Goal: Information Seeking & Learning: Learn about a topic

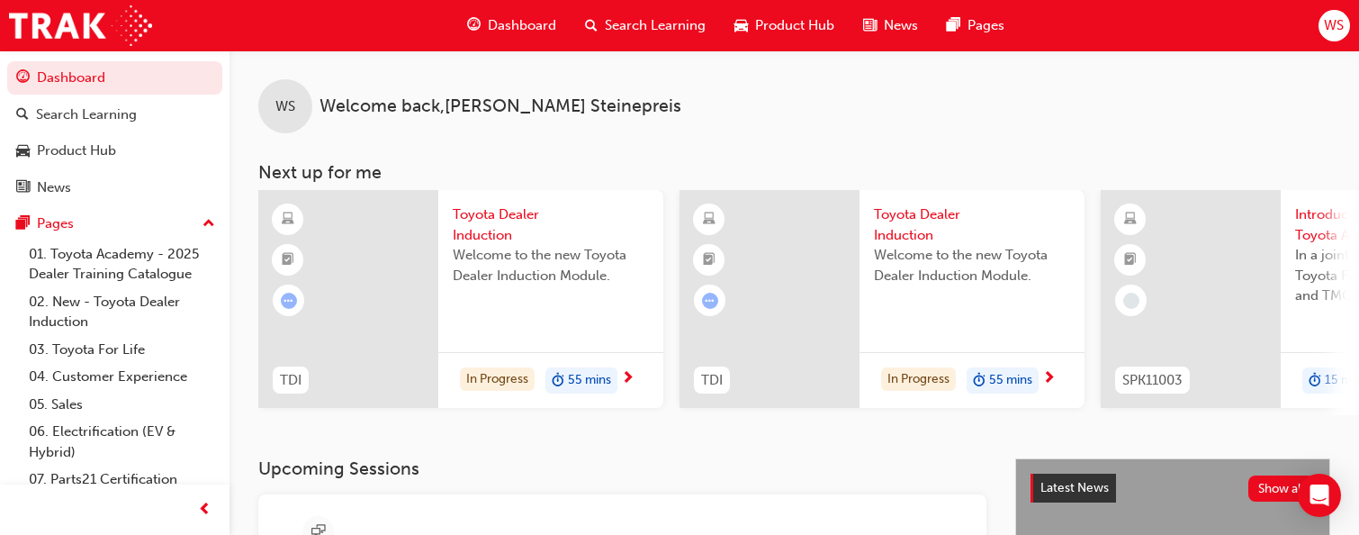
click at [369, 75] on div "WS Welcome back , William Steinepreis" at bounding box center [795, 91] width 1130 height 83
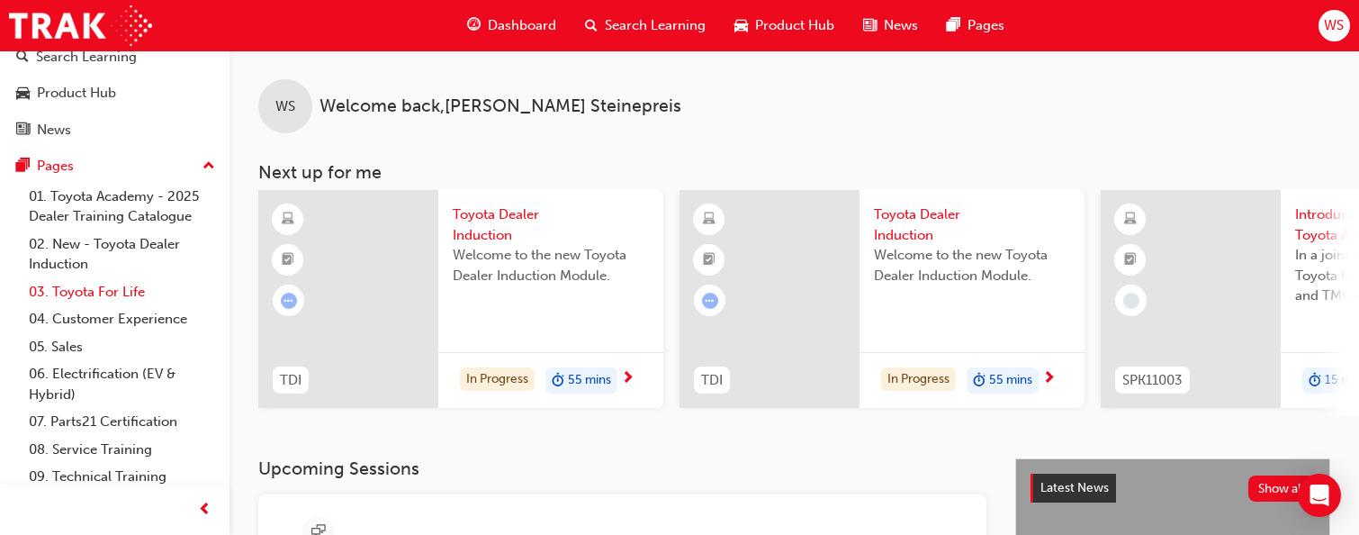
scroll to position [31, 0]
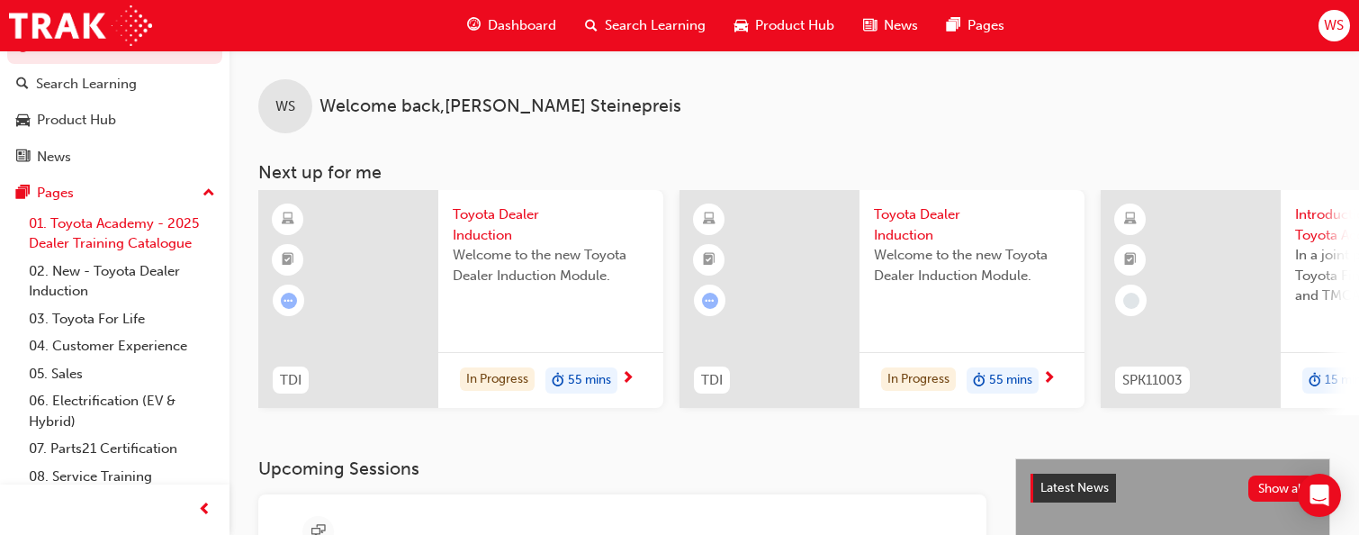
click at [104, 221] on link "01. Toyota Academy - 2025 Dealer Training Catalogue" at bounding box center [122, 234] width 201 height 48
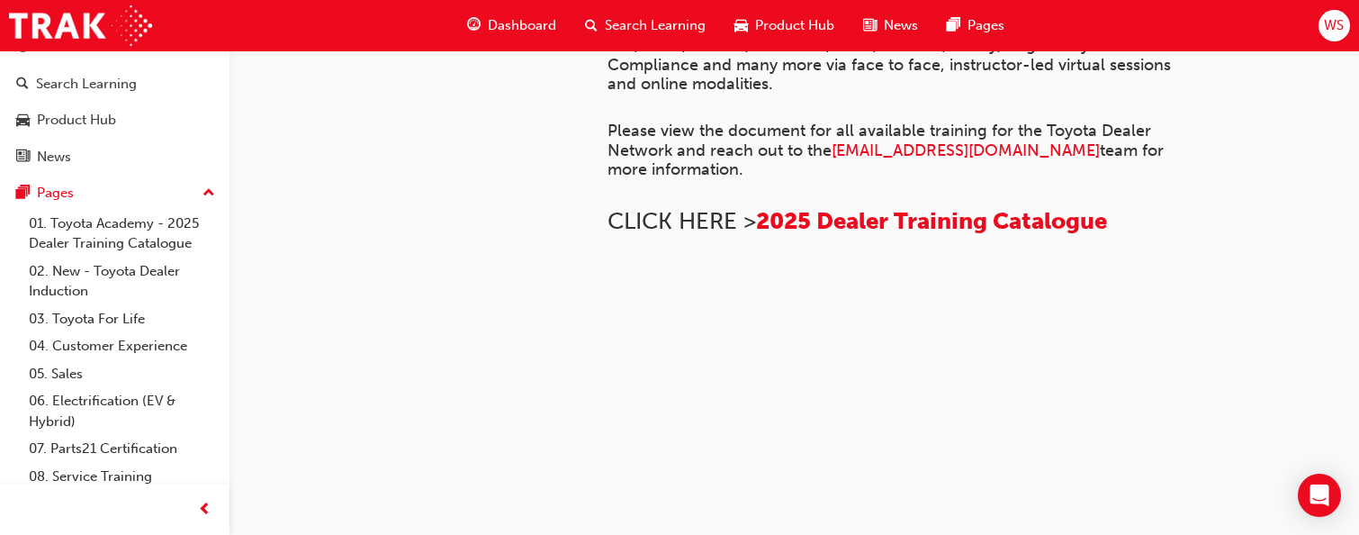
scroll to position [900, 0]
click at [87, 284] on link "02. New - Toyota Dealer Induction" at bounding box center [122, 281] width 201 height 48
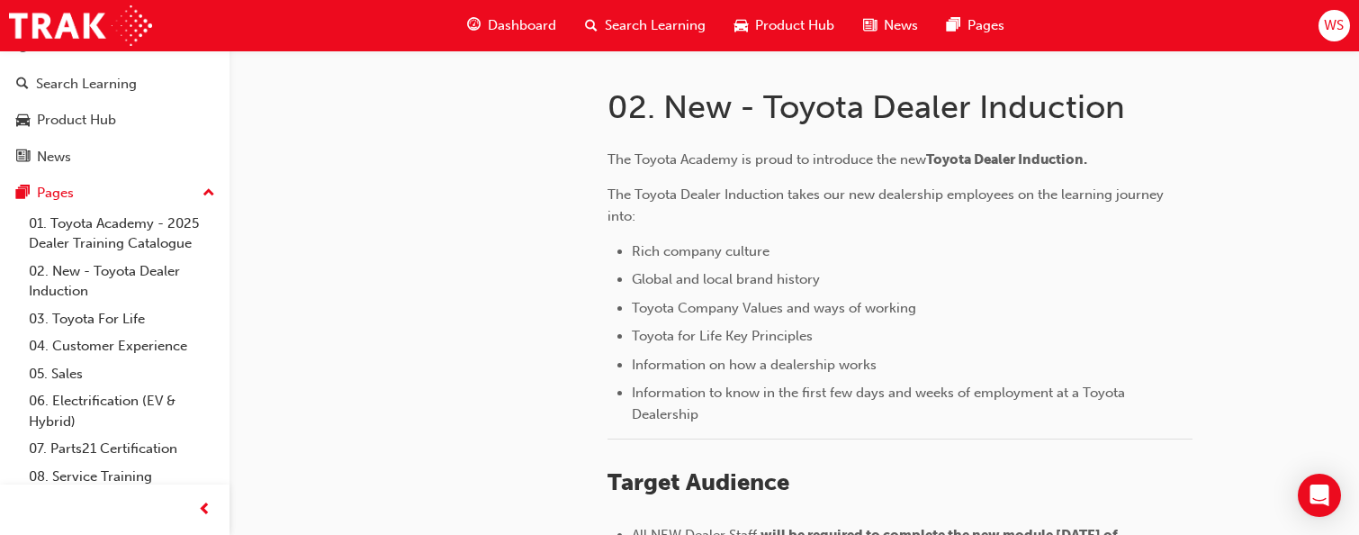
scroll to position [360, 0]
click at [127, 315] on link "03. Toyota For Life" at bounding box center [122, 319] width 201 height 28
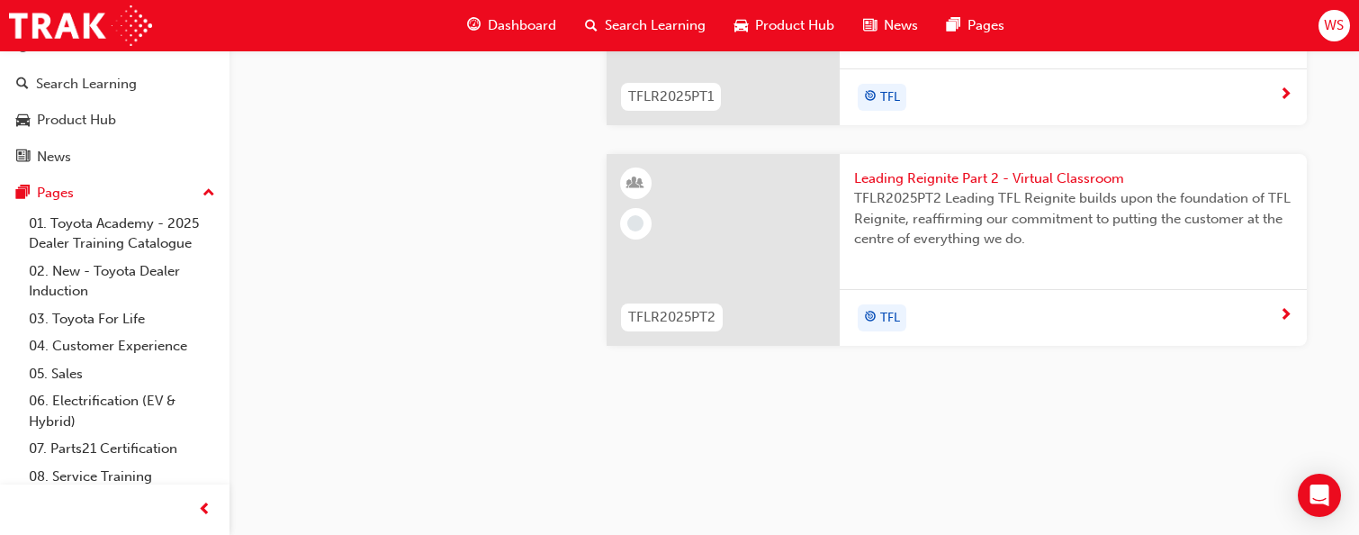
scroll to position [2199, 0]
click at [110, 368] on link "05. Sales" at bounding box center [122, 374] width 201 height 28
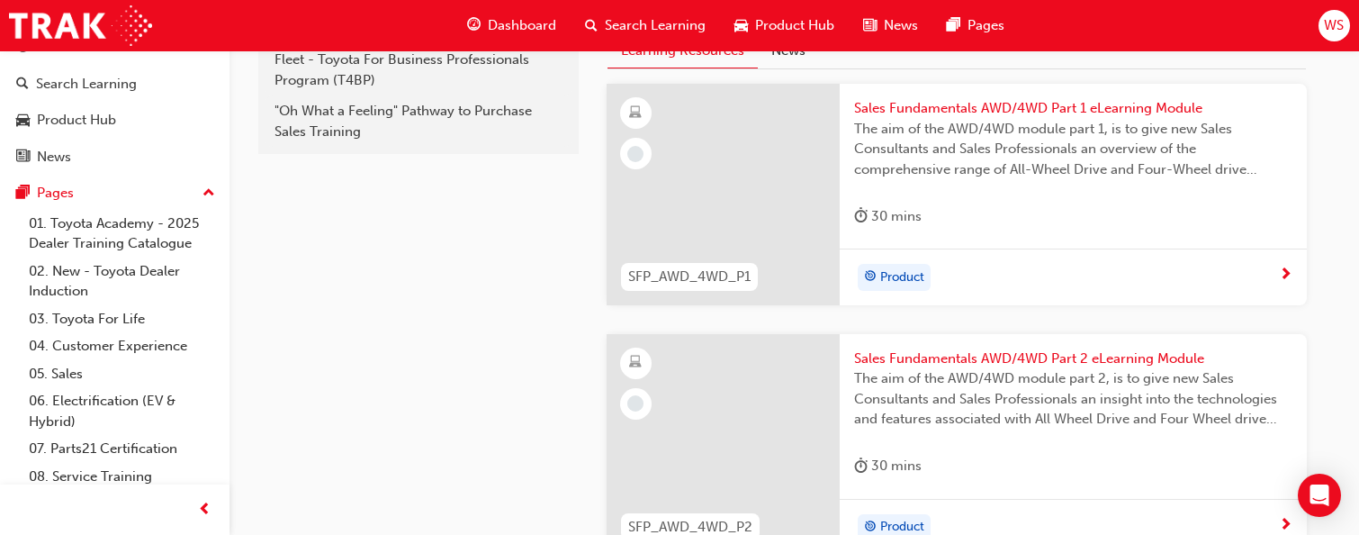
scroll to position [239, 0]
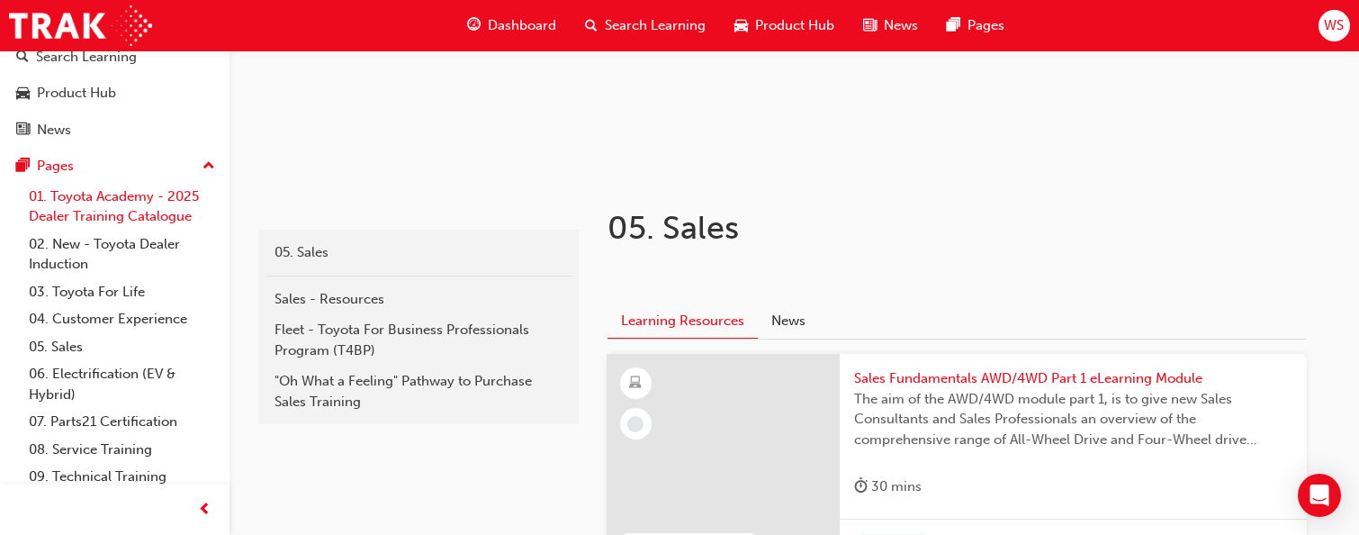
scroll to position [0, 0]
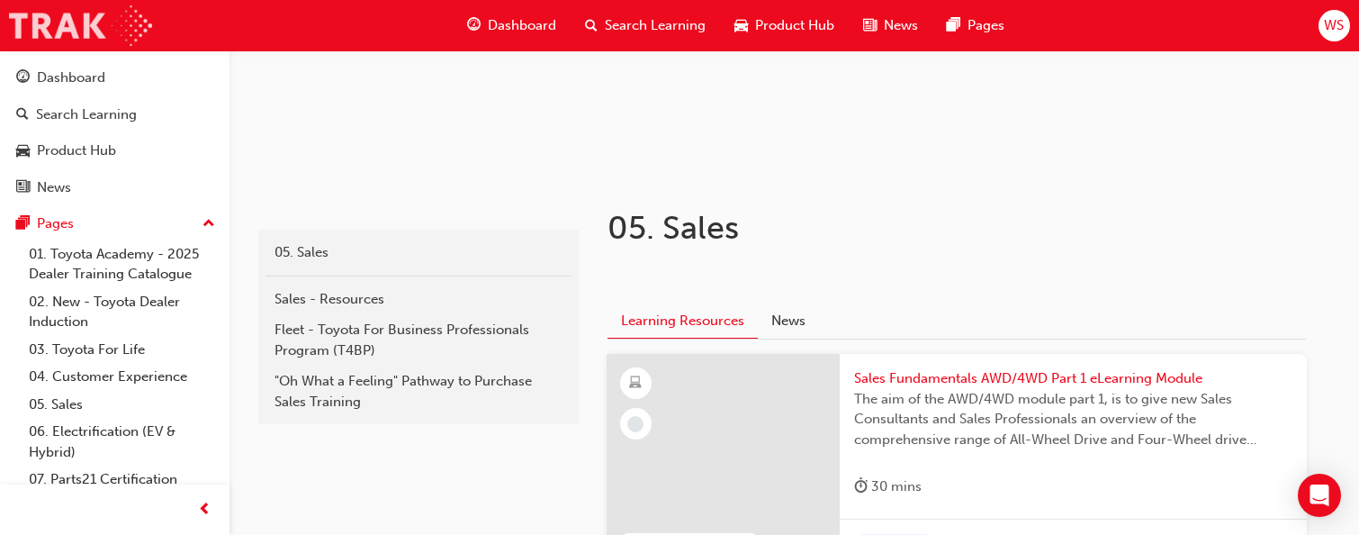
click at [55, 20] on img at bounding box center [80, 25] width 143 height 41
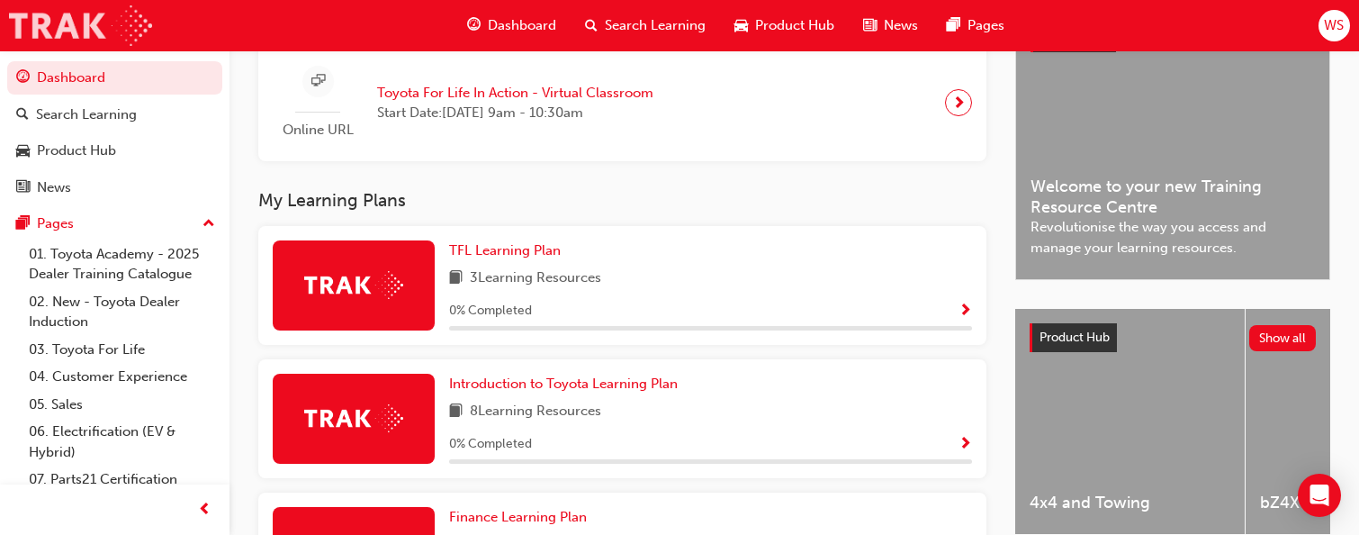
scroll to position [419, 0]
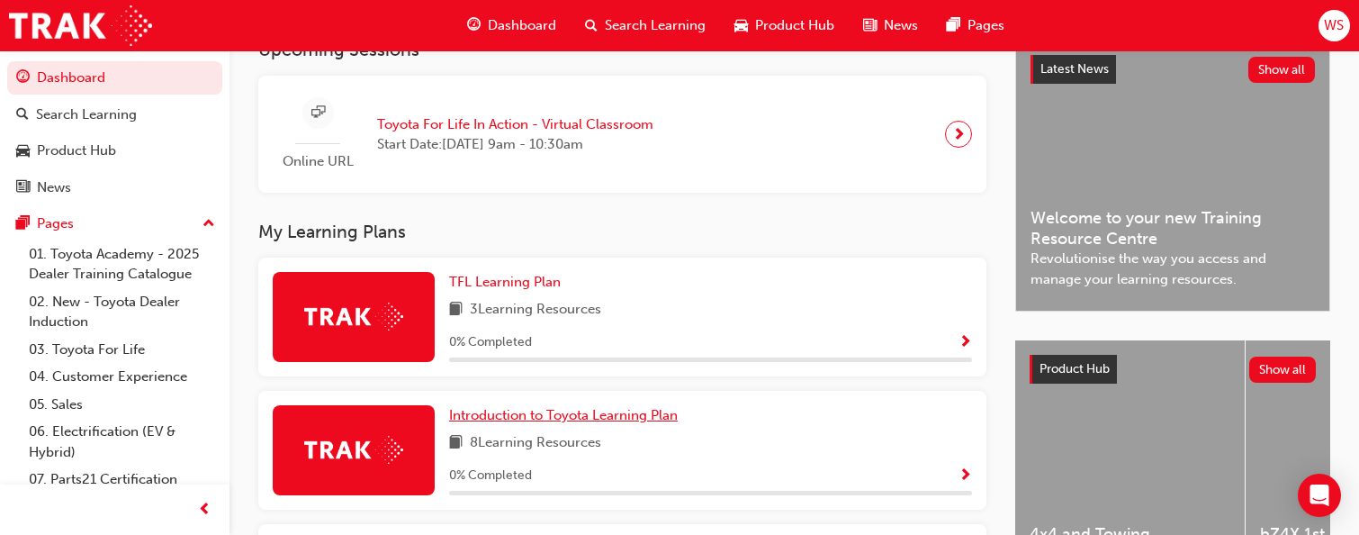
click at [678, 407] on span "Introduction to Toyota Learning Plan" at bounding box center [563, 415] width 229 height 16
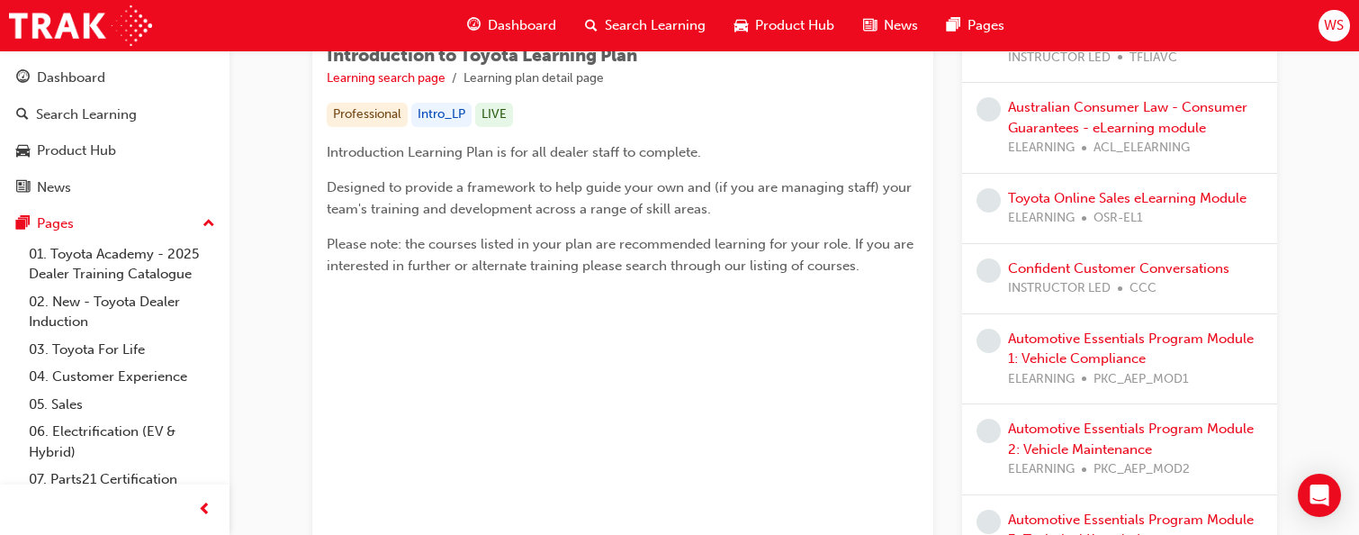
scroll to position [334, 0]
click at [1169, 263] on link "Confident Customer Conversations" at bounding box center [1118, 266] width 221 height 16
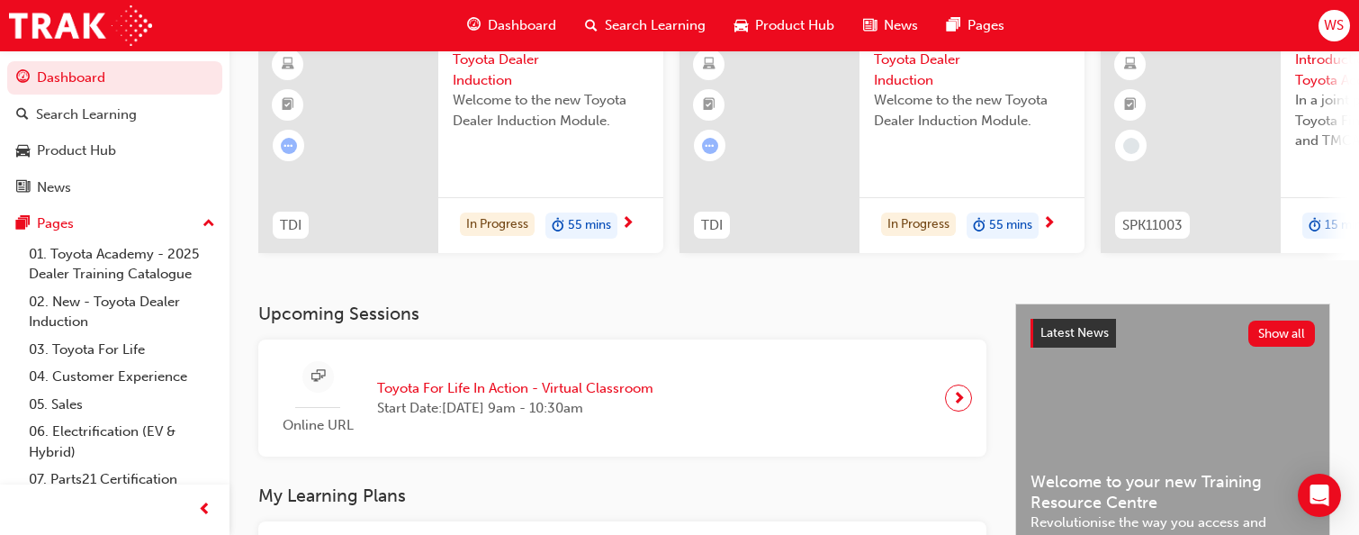
scroll to position [541, 0]
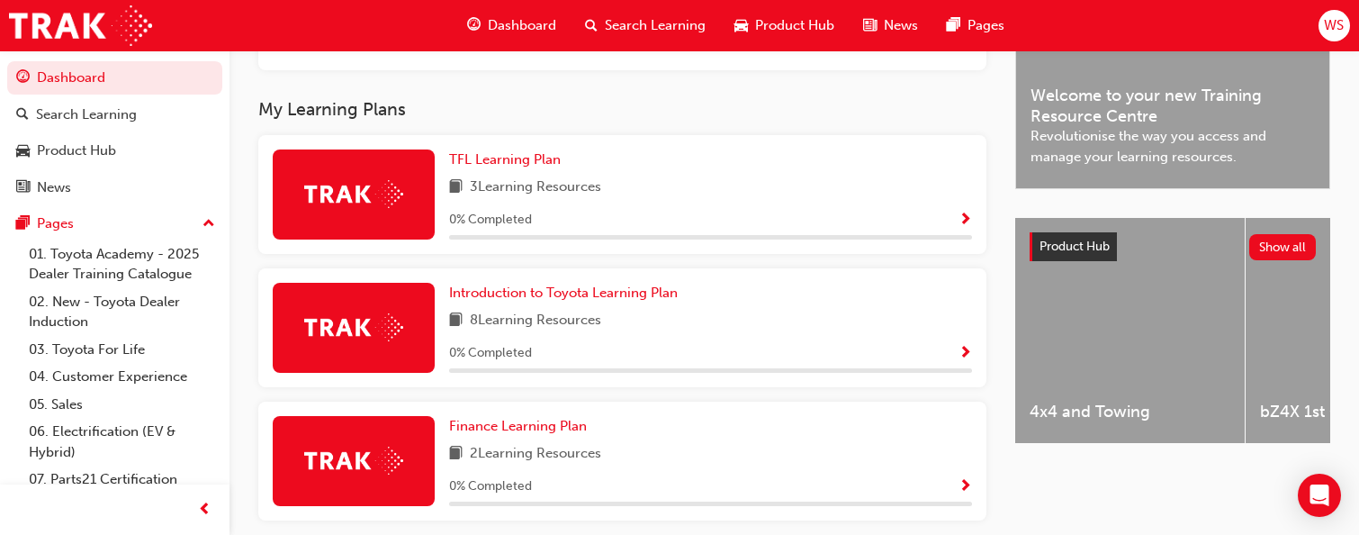
click at [509, 23] on span "Dashboard" at bounding box center [522, 25] width 68 height 21
click at [62, 404] on link "05. Sales" at bounding box center [122, 405] width 201 height 28
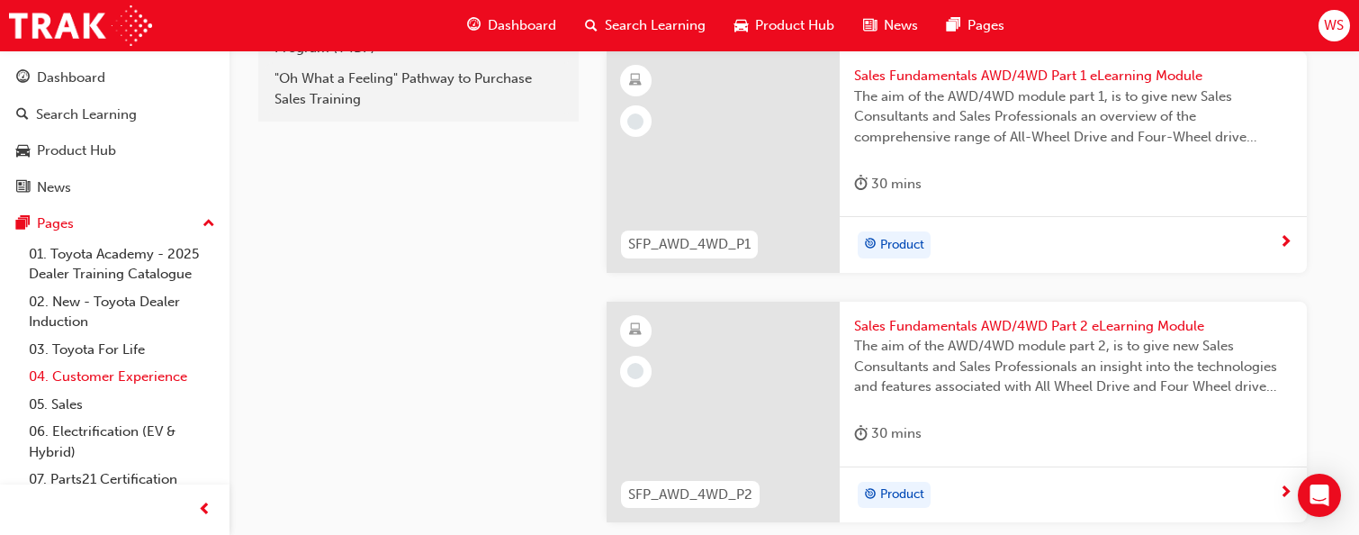
click at [77, 385] on link "04. Customer Experience" at bounding box center [122, 377] width 201 height 28
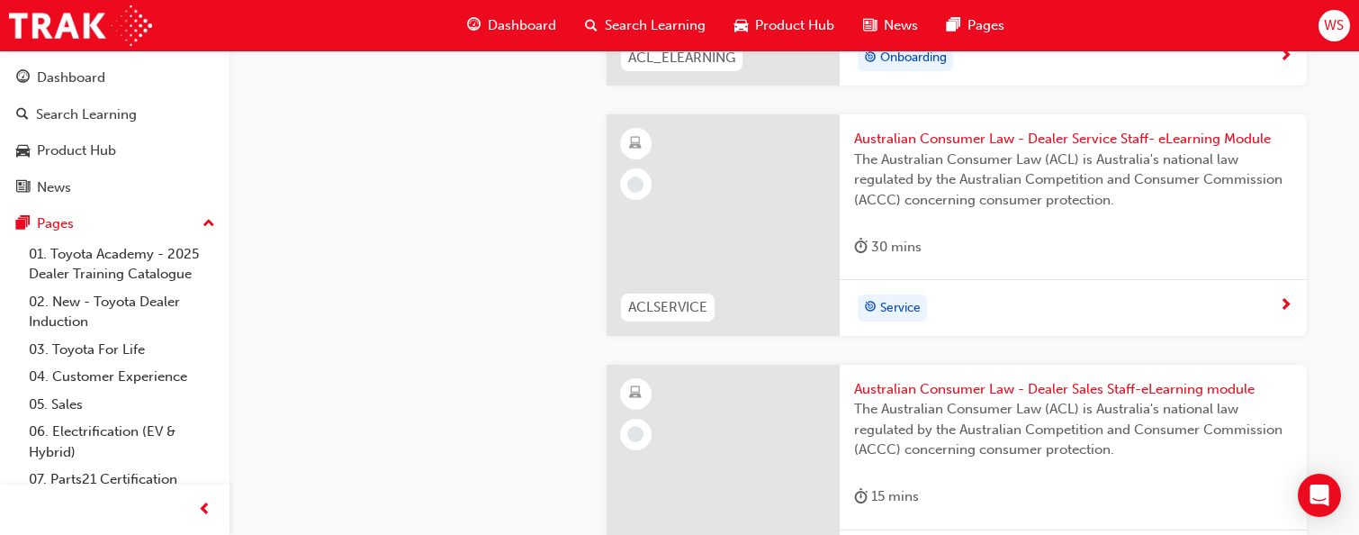
scroll to position [2250, 0]
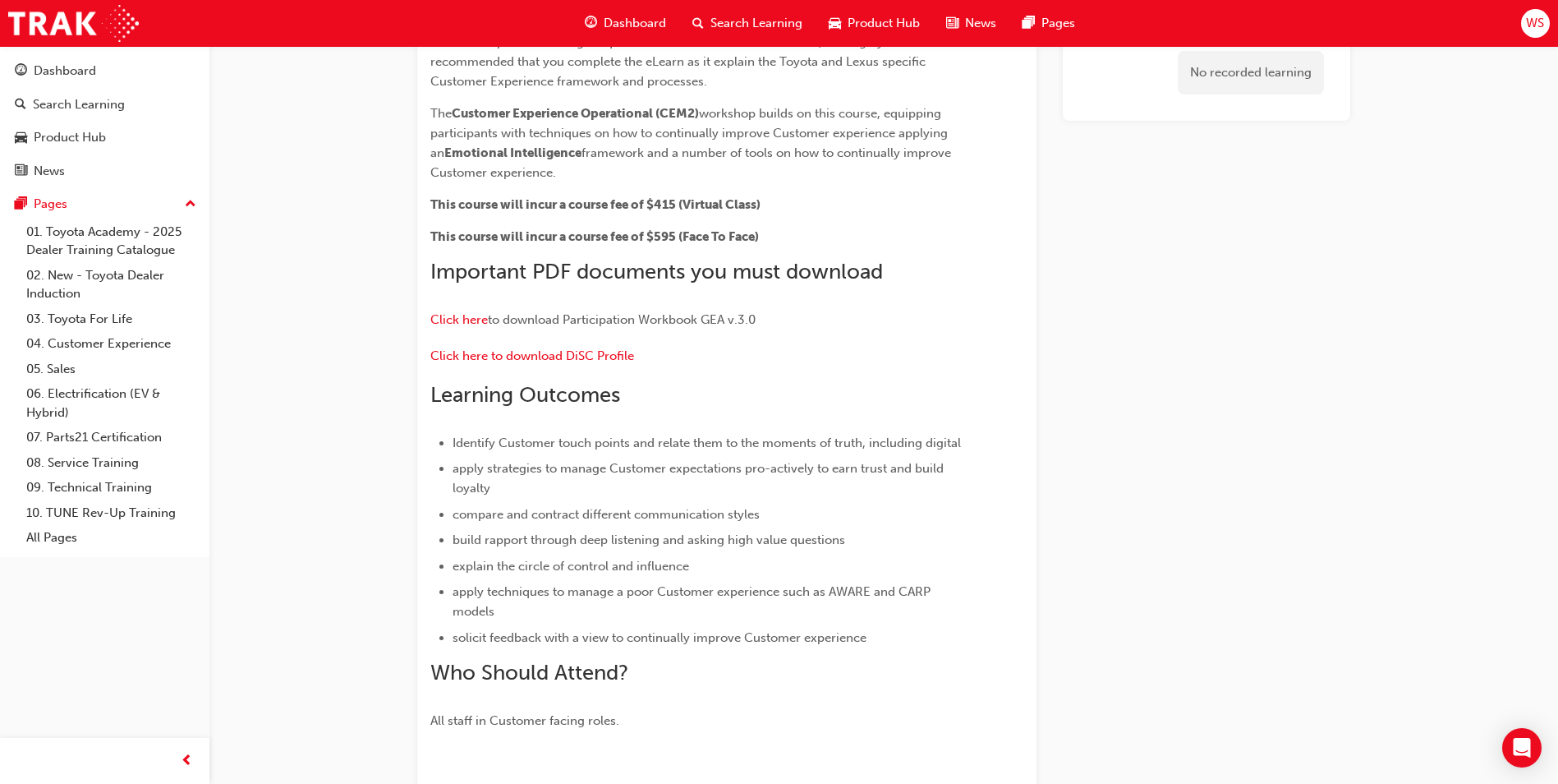
scroll to position [246, 0]
click at [552, 350] on span "Click here to download DiSC Profile" at bounding box center [532, 354] width 204 height 15
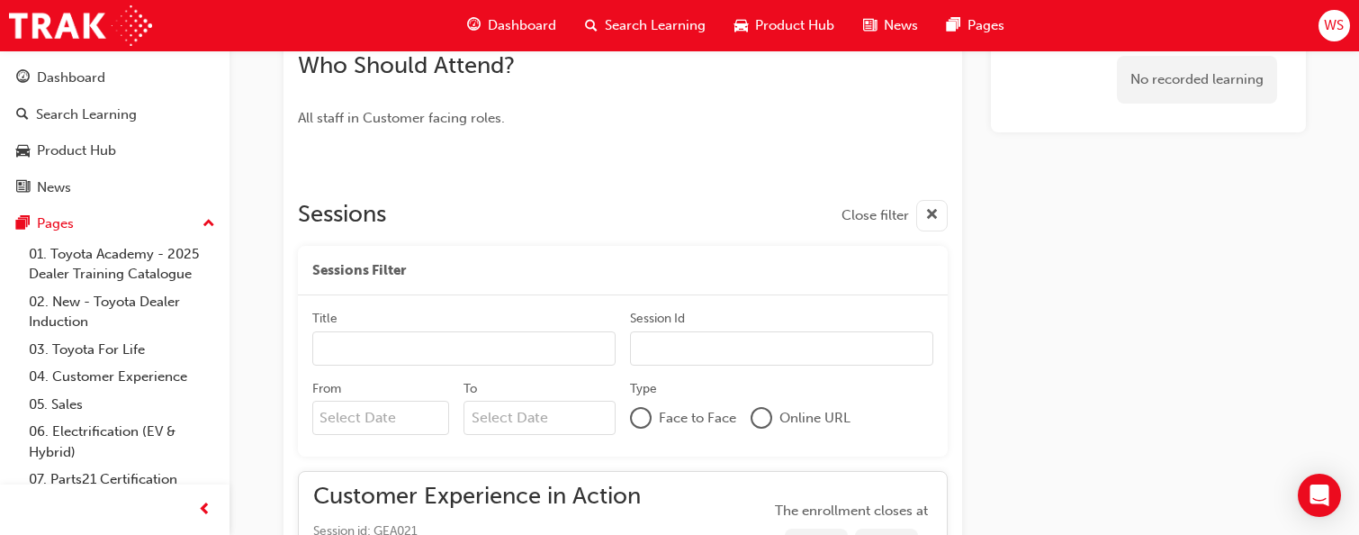
scroll to position [1021, 0]
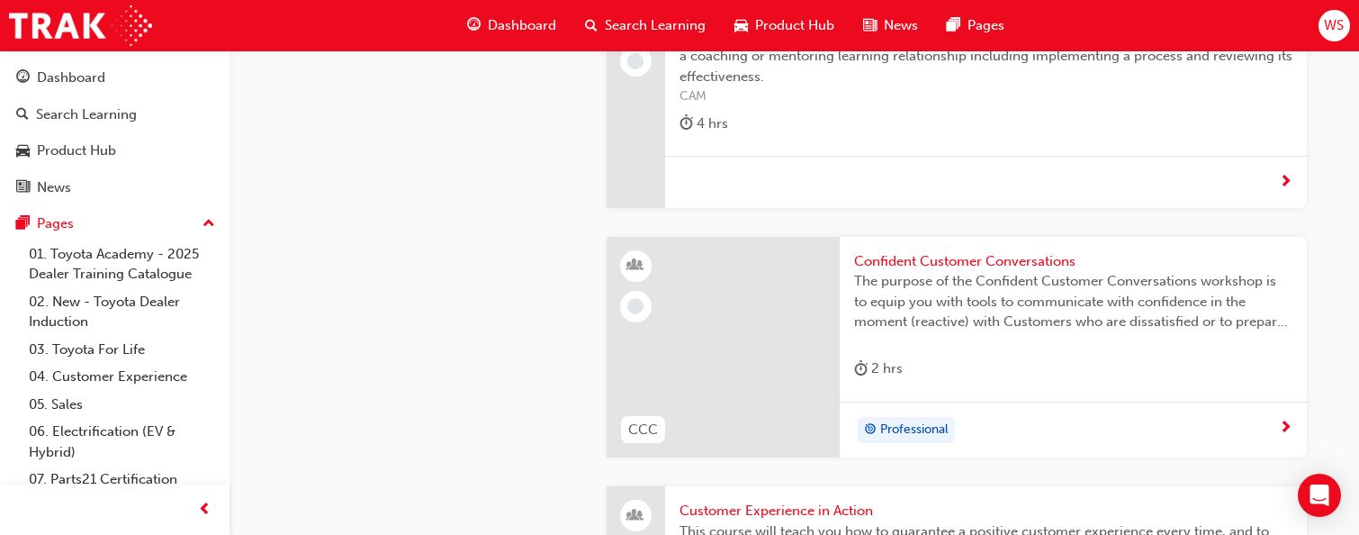
scroll to position [3600, 0]
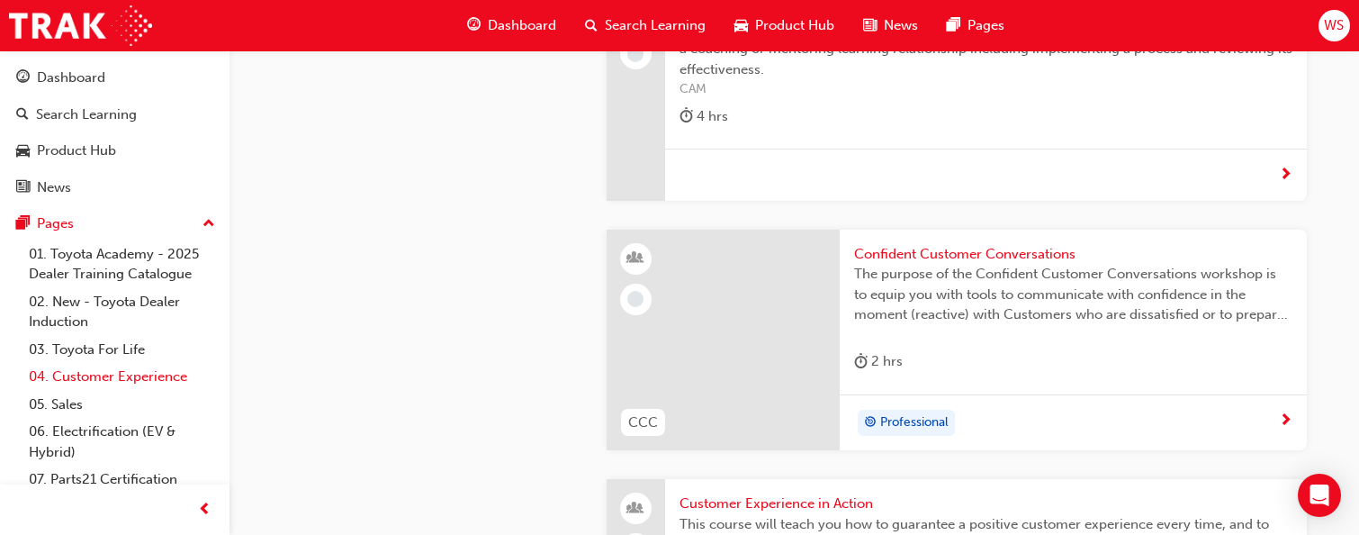
click at [158, 373] on link "04. Customer Experience" at bounding box center [122, 377] width 201 height 28
click at [116, 401] on link "05. Sales" at bounding box center [122, 405] width 201 height 28
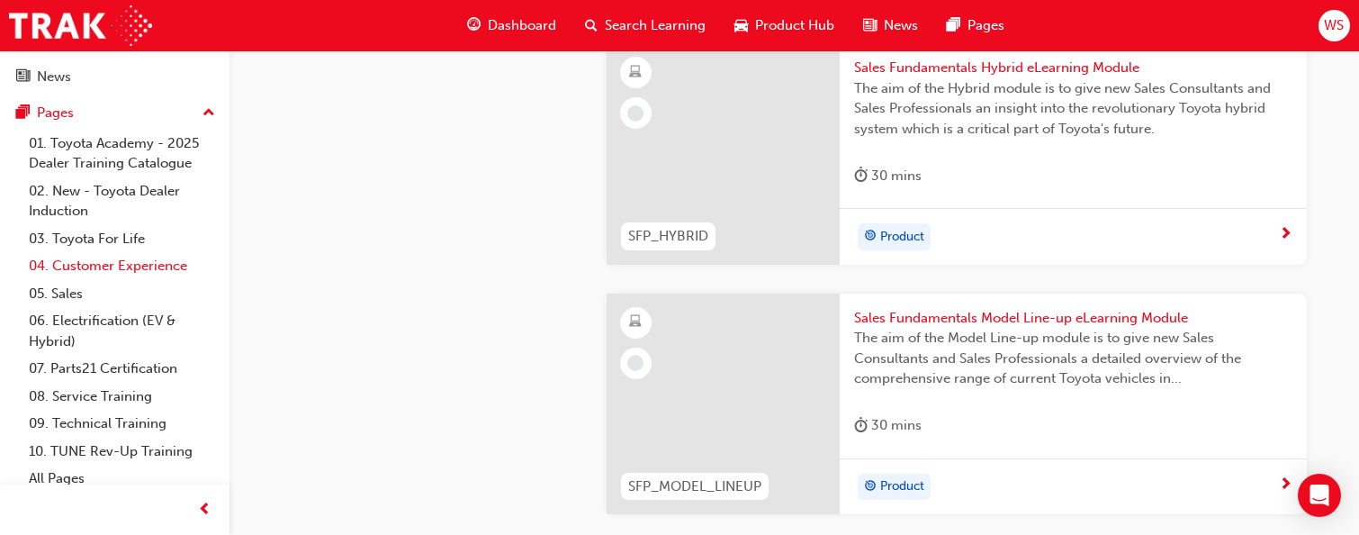
scroll to position [121, 0]
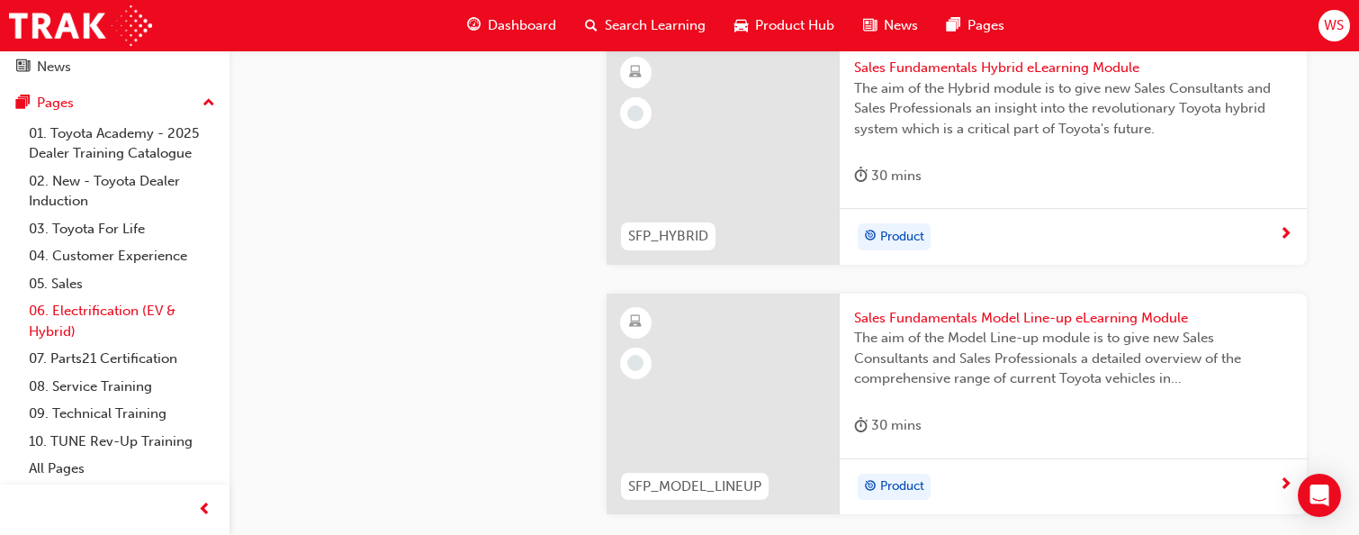
click at [87, 314] on link "06. Electrification (EV & Hybrid)" at bounding box center [122, 321] width 201 height 48
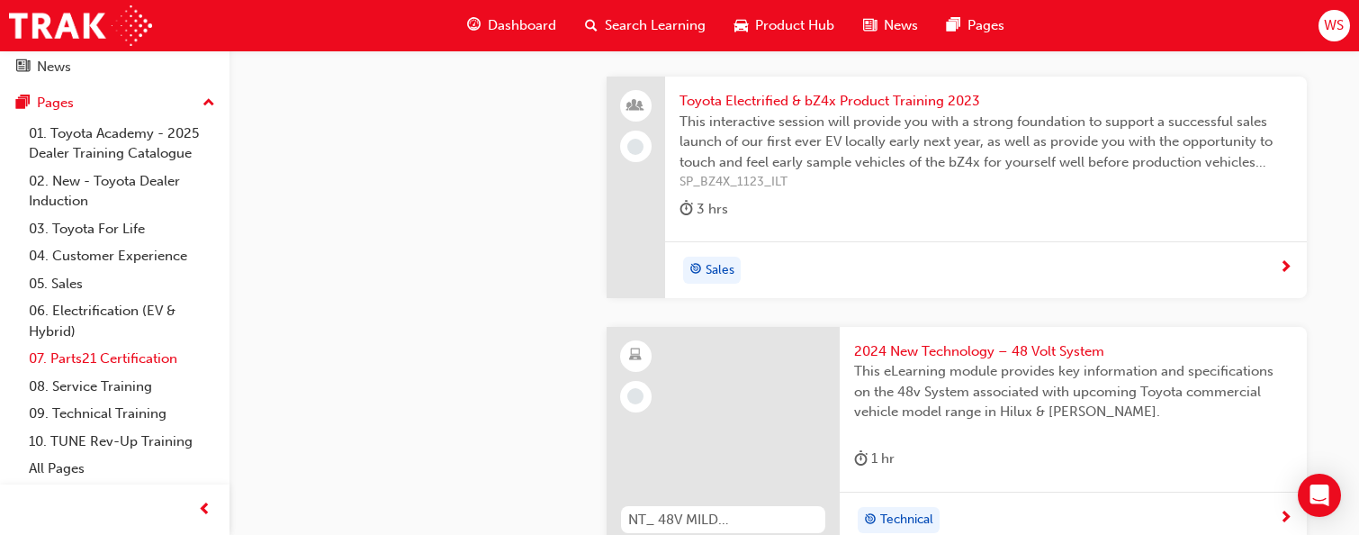
scroll to position [1080, 0]
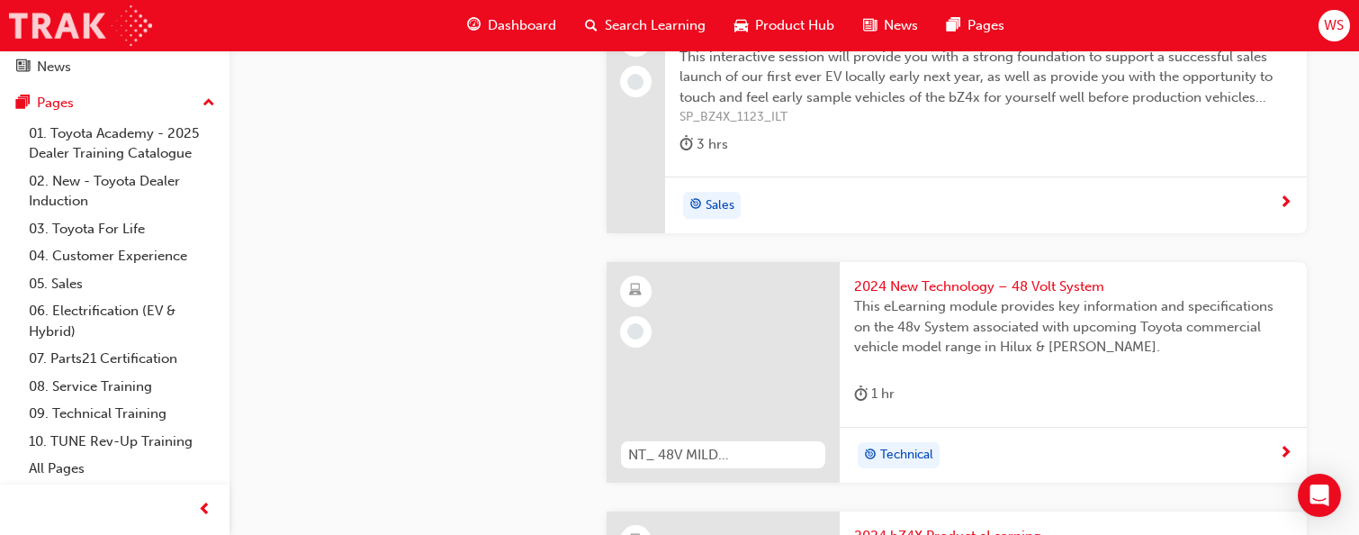
click at [57, 38] on img at bounding box center [80, 25] width 143 height 41
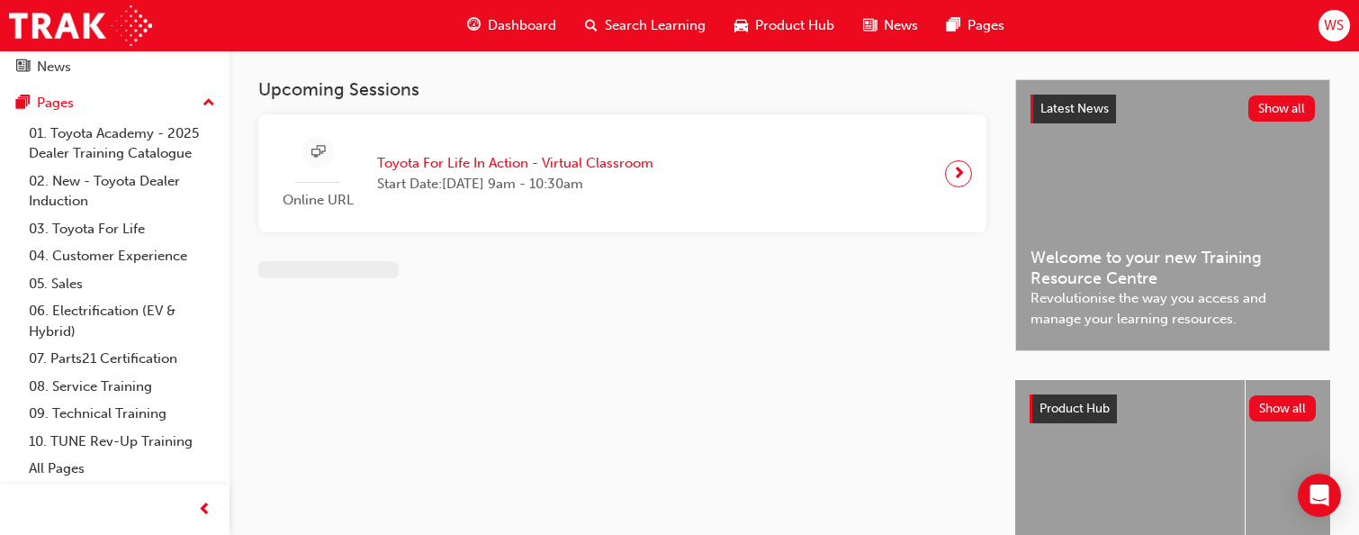
click at [500, 19] on span "Dashboard" at bounding box center [522, 25] width 68 height 21
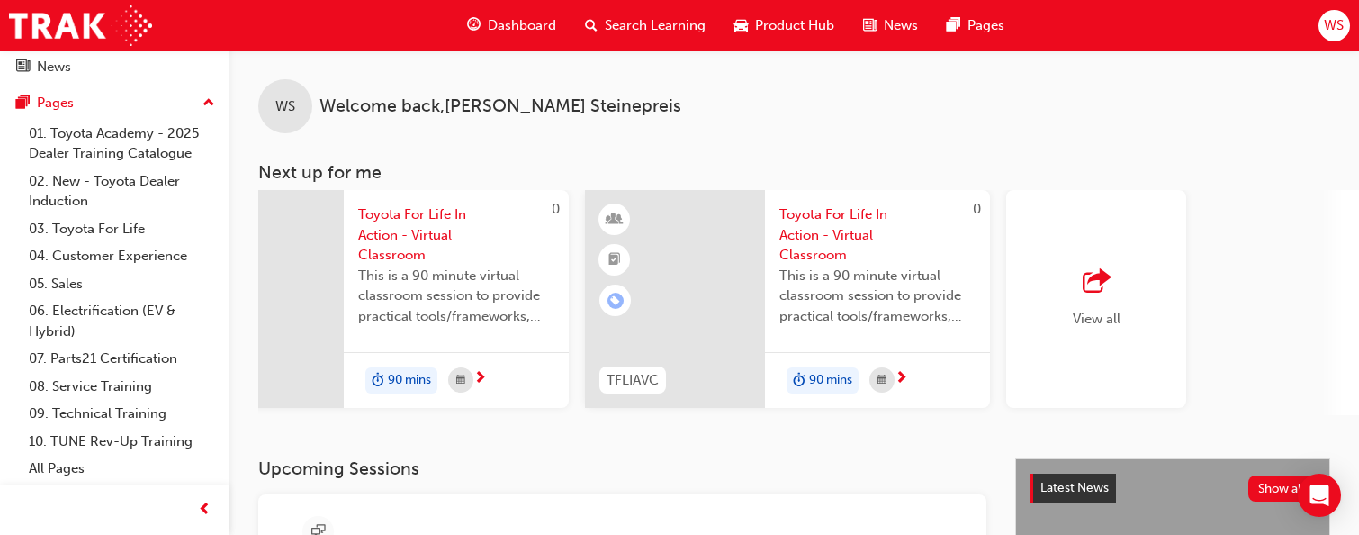
scroll to position [0, 1424]
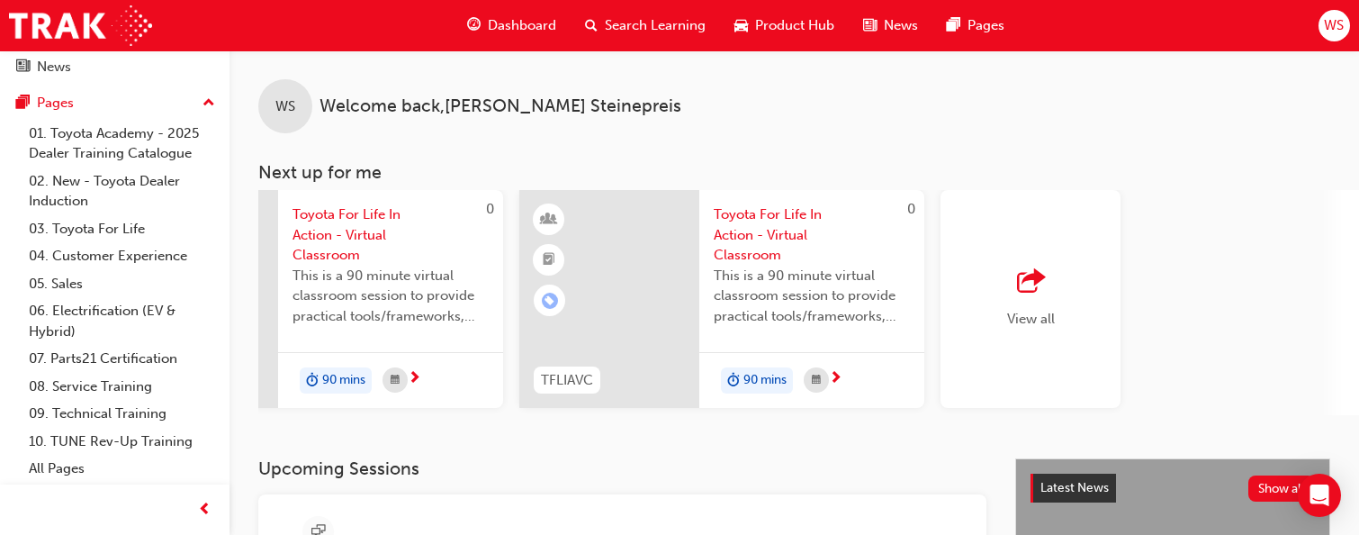
click at [1025, 285] on span "outbound-icon" at bounding box center [1030, 281] width 27 height 25
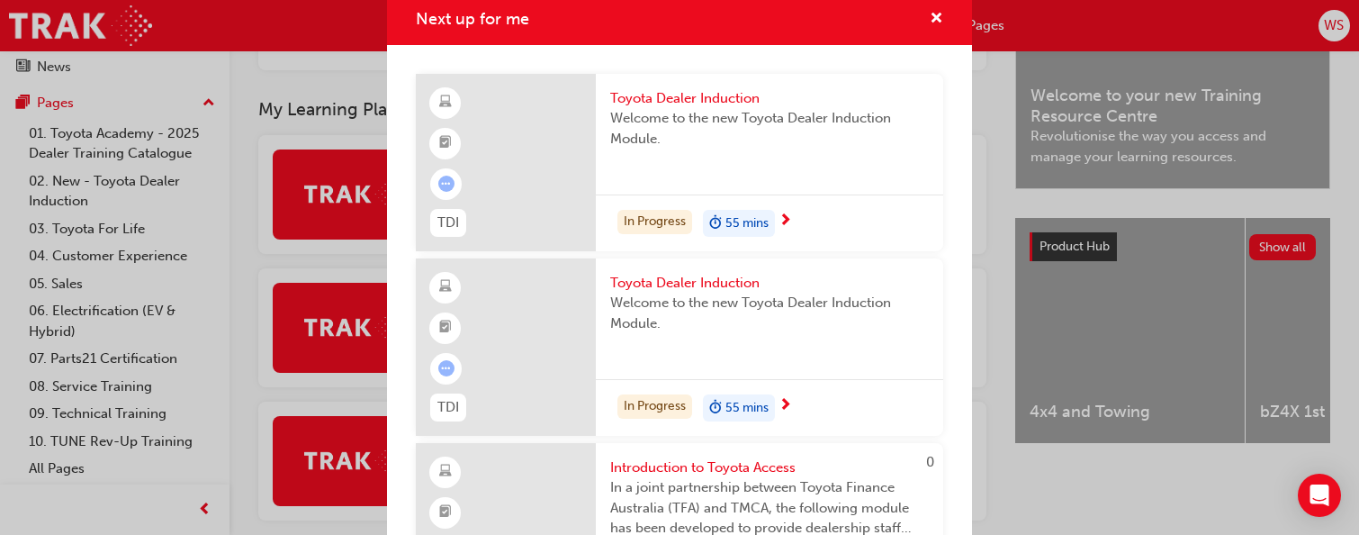
scroll to position [0, 0]
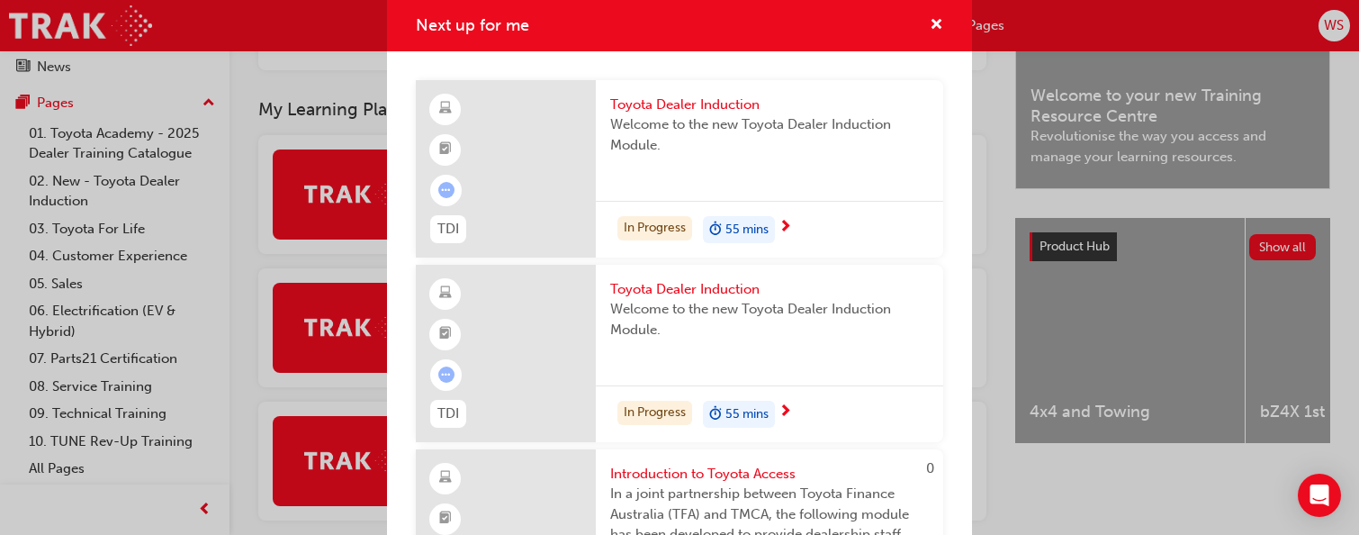
click at [1000, 292] on div "Next up for me TDI Toyota Dealer Induction Welcome to the new Toyota Dealer Ind…" at bounding box center [679, 267] width 1359 height 535
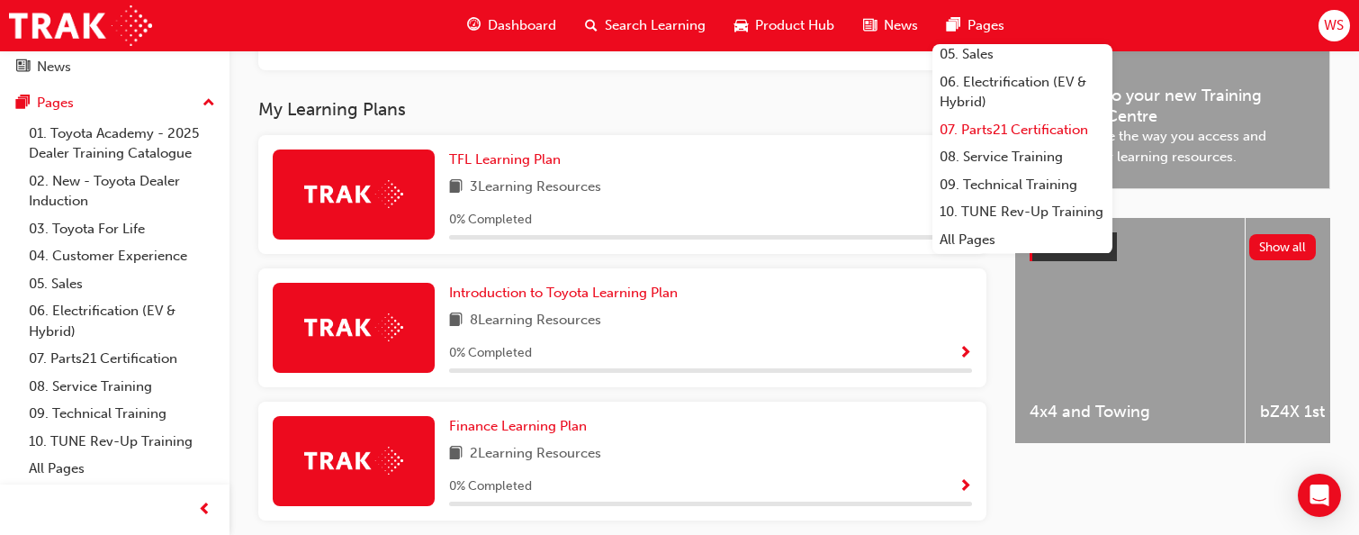
scroll to position [213, 0]
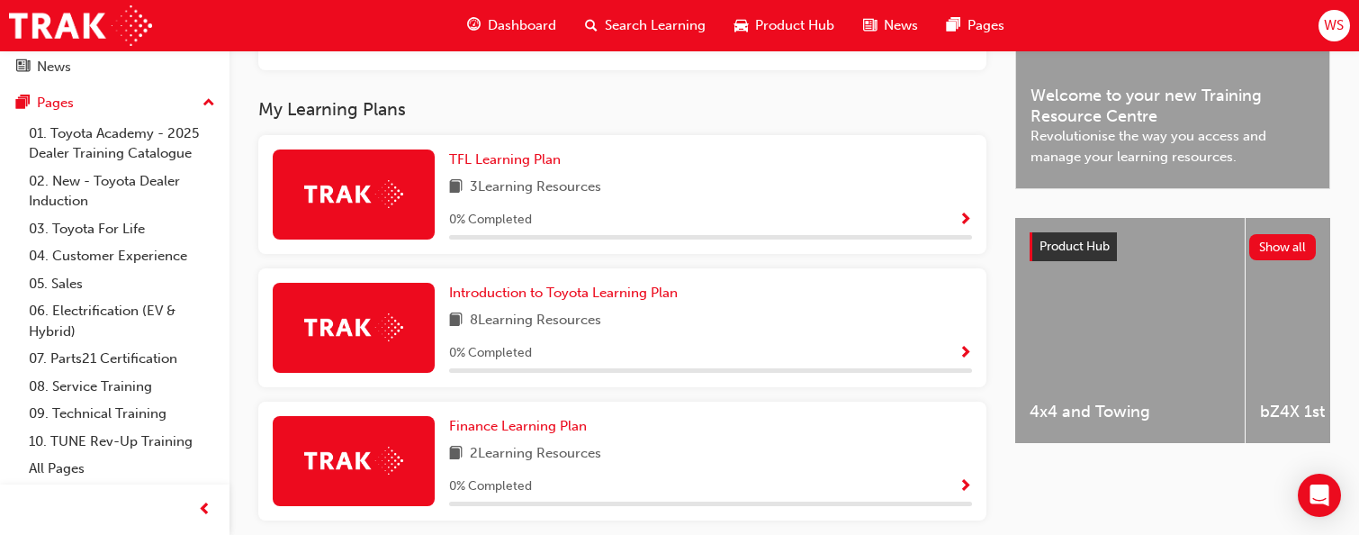
click at [890, 28] on span "News" at bounding box center [901, 25] width 34 height 21
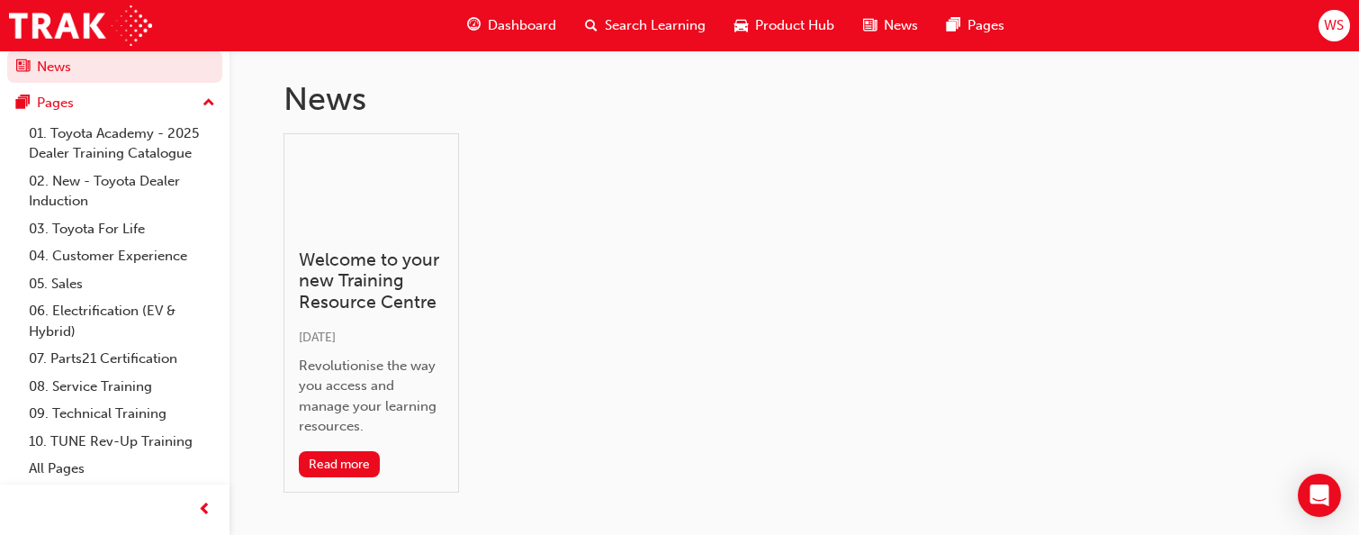
click at [806, 36] on div "Product Hub" at bounding box center [784, 25] width 129 height 37
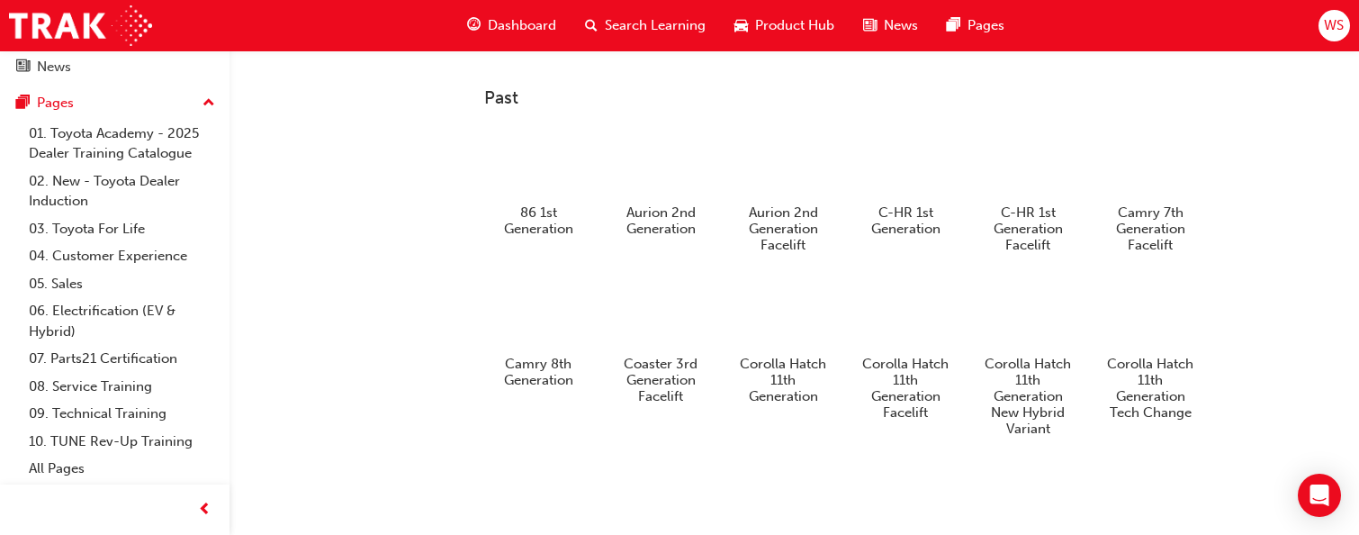
scroll to position [1080, 0]
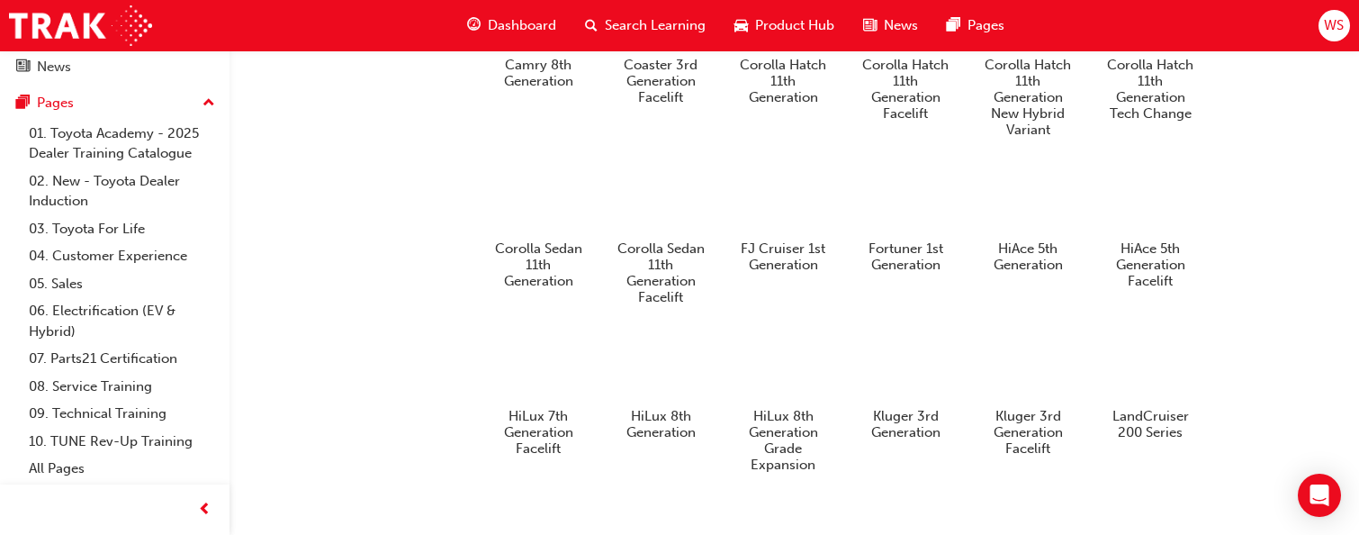
click at [512, 28] on span "Dashboard" at bounding box center [522, 25] width 68 height 21
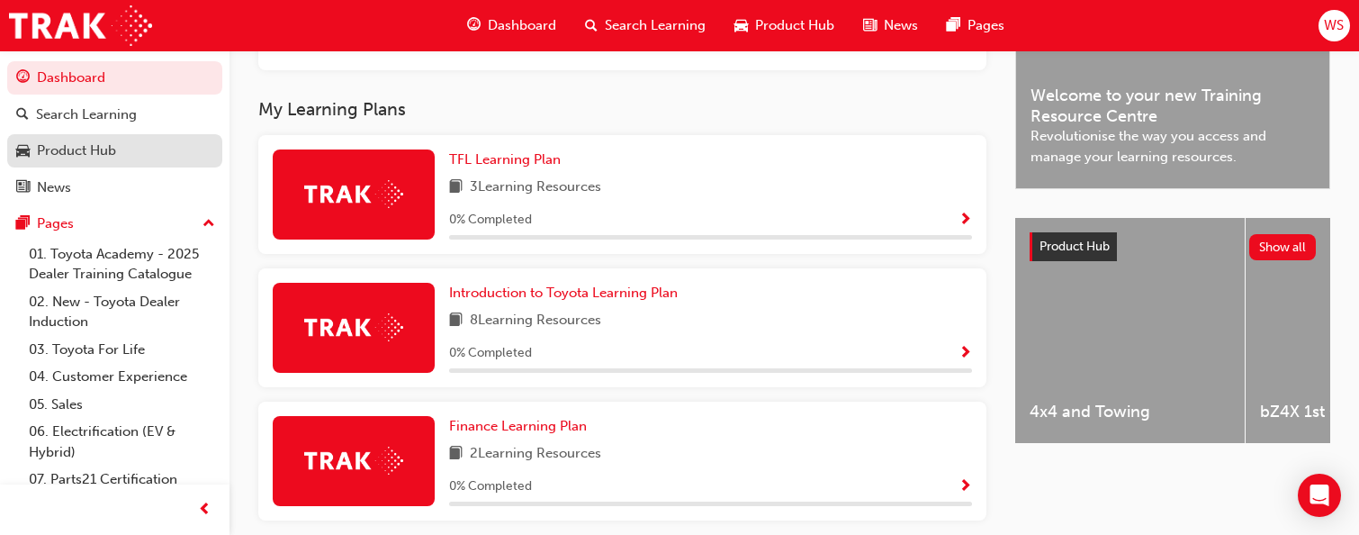
click at [68, 161] on div "Product Hub" at bounding box center [114, 151] width 197 height 23
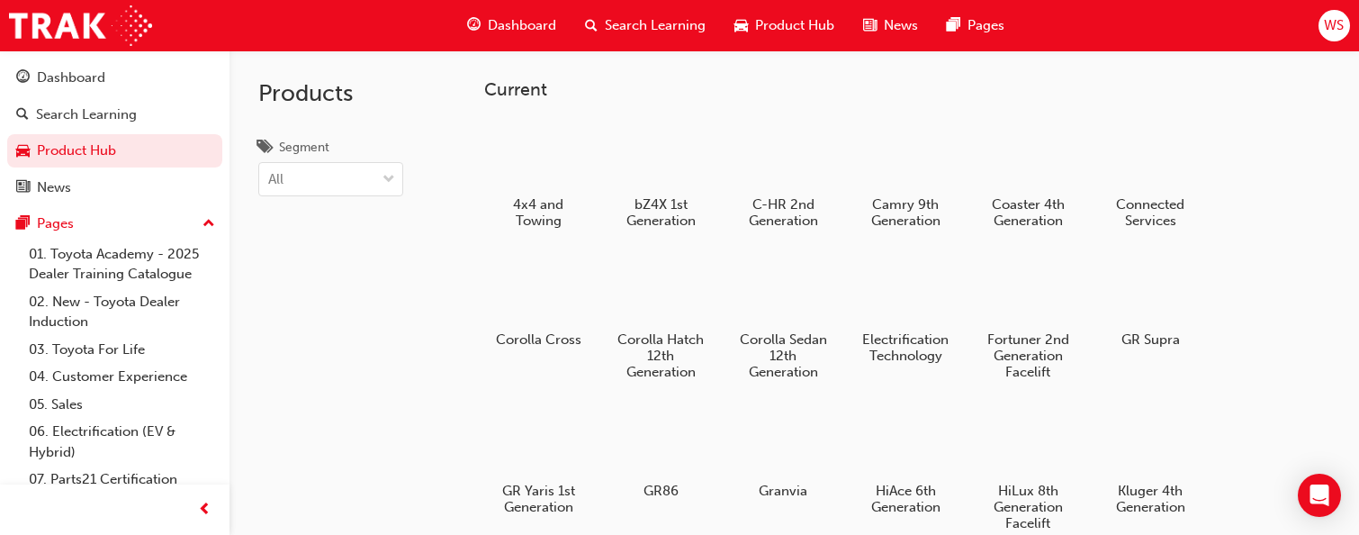
click at [497, 14] on div "Dashboard" at bounding box center [512, 25] width 118 height 37
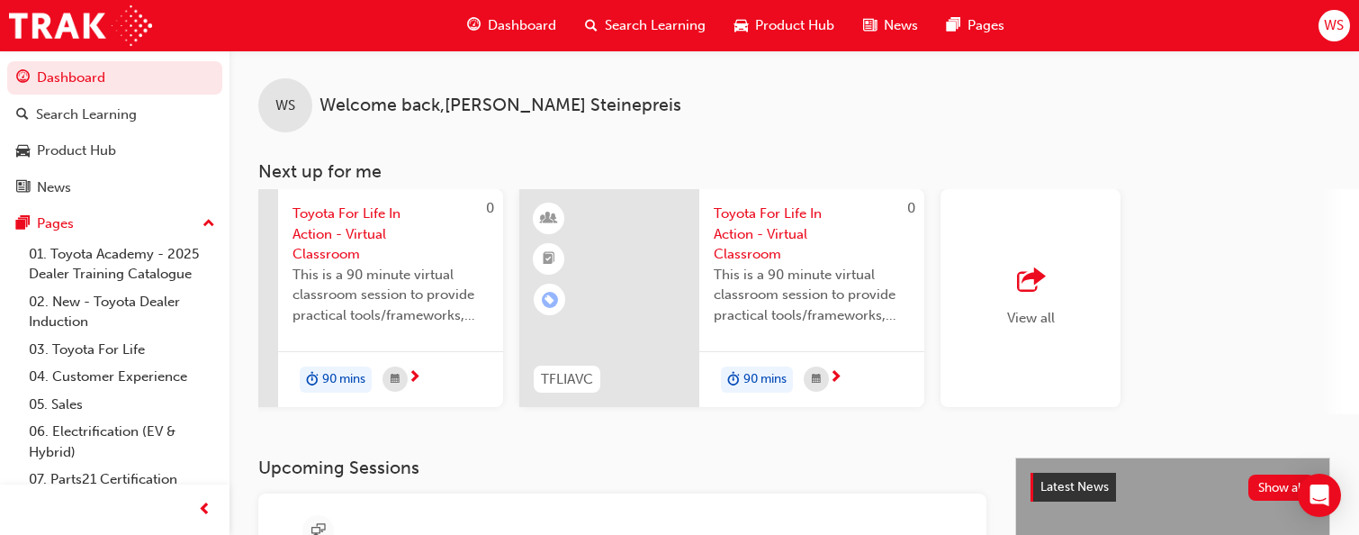
click at [203, 218] on span "up-icon" at bounding box center [209, 223] width 13 height 23
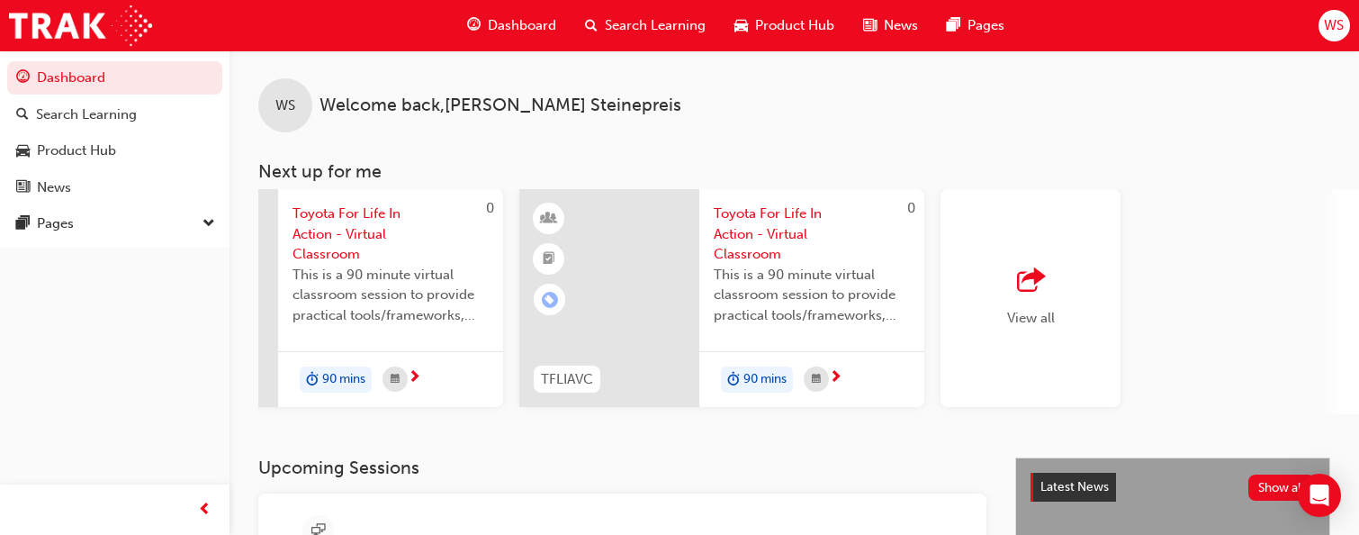
click at [198, 218] on div "Pages" at bounding box center [114, 223] width 197 height 23
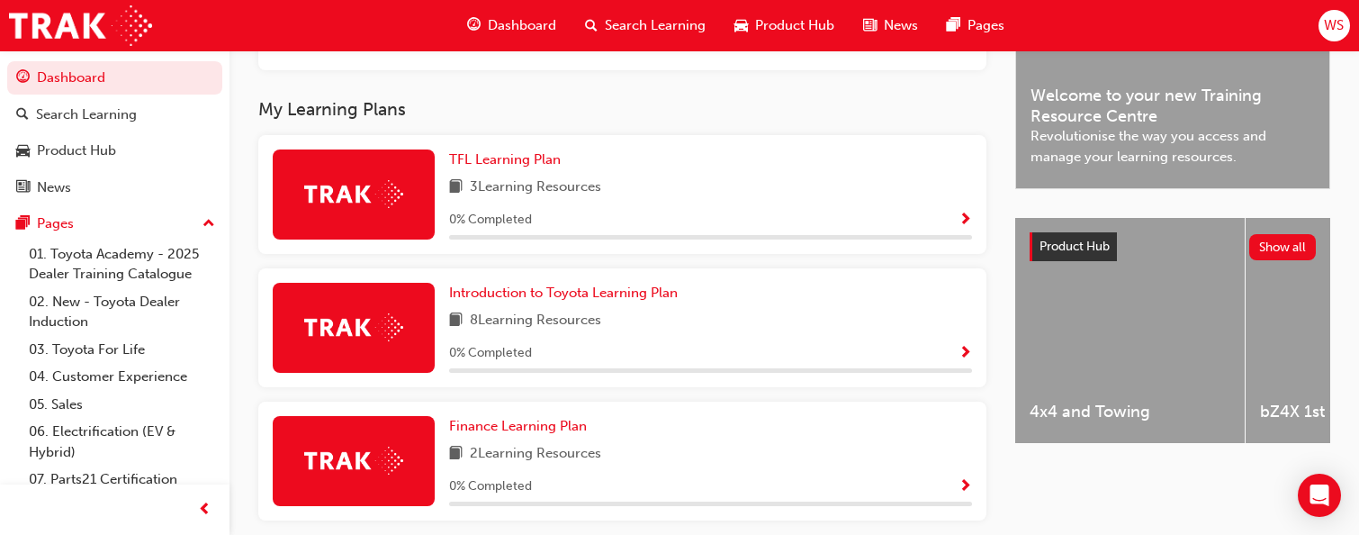
click at [203, 232] on span "up-icon" at bounding box center [209, 223] width 13 height 23
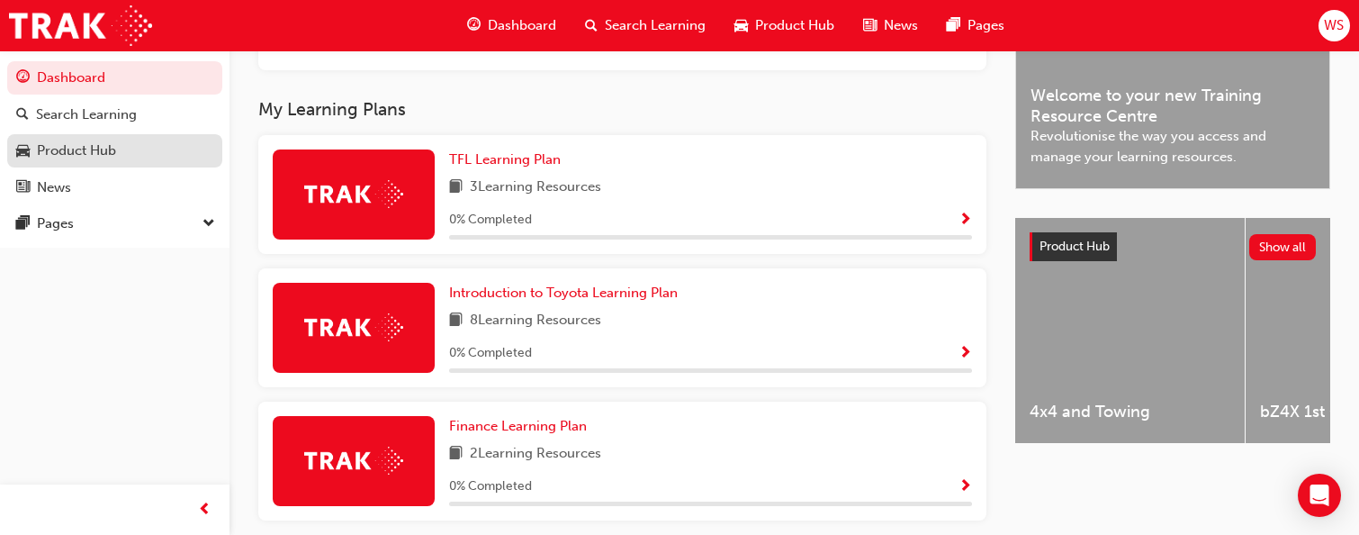
click at [140, 159] on div "Product Hub" at bounding box center [114, 151] width 197 height 23
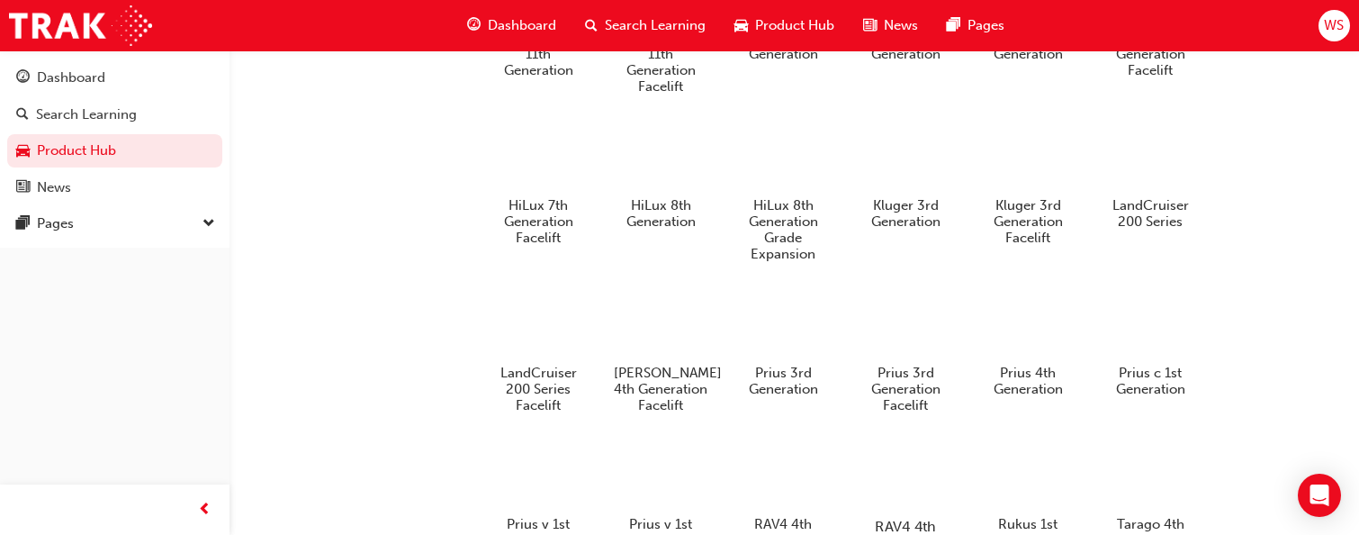
scroll to position [1530, 0]
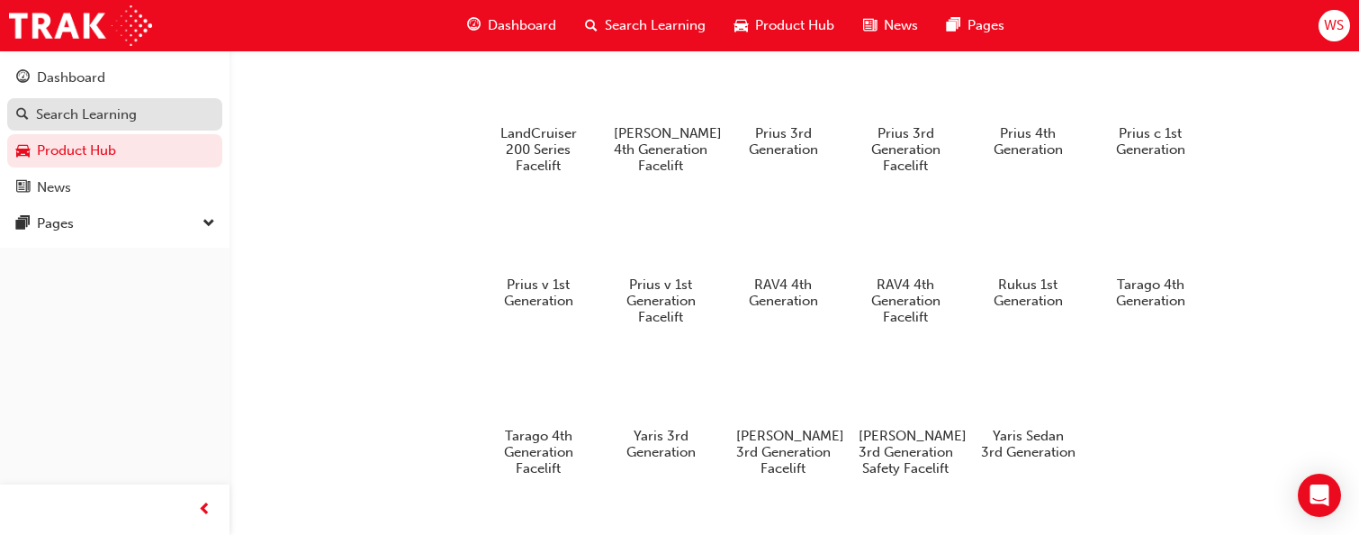
click at [63, 118] on div "Search Learning" at bounding box center [86, 114] width 101 height 21
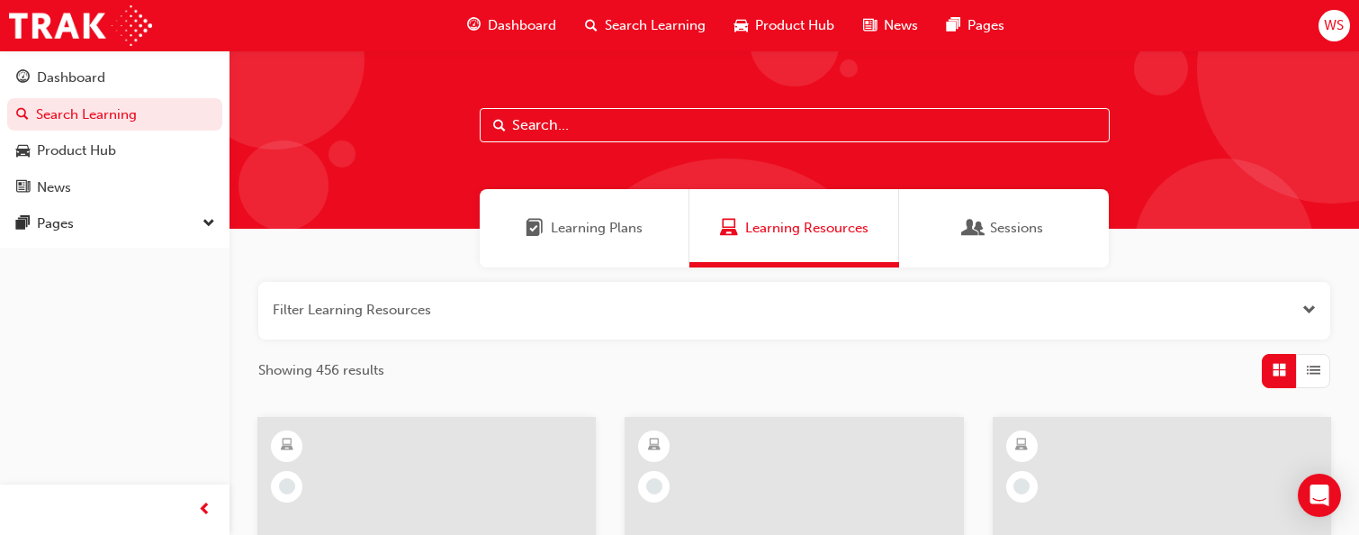
click at [412, 285] on button "button" at bounding box center [794, 311] width 1072 height 58
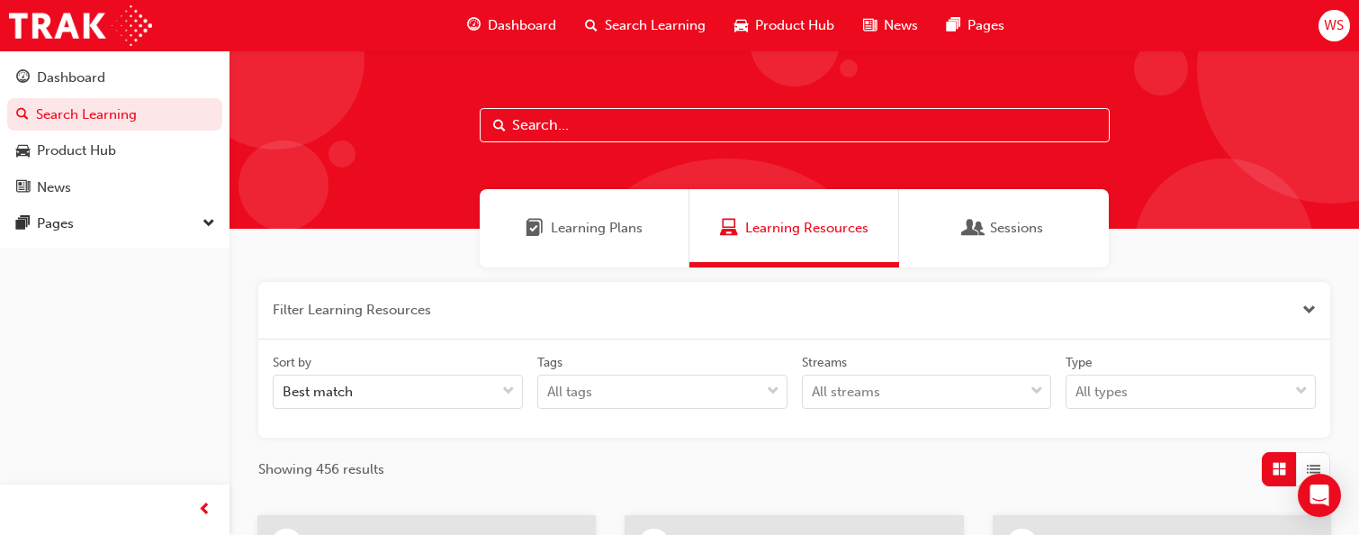
click at [421, 303] on button "button" at bounding box center [794, 311] width 1072 height 58
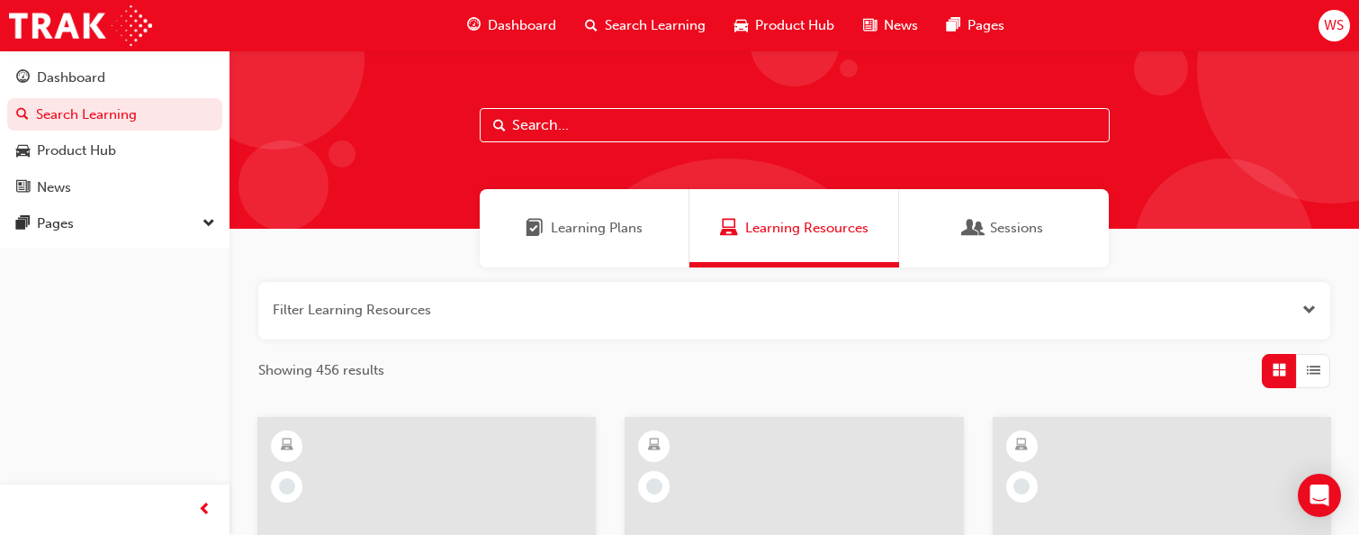
click at [434, 321] on button "button" at bounding box center [794, 311] width 1072 height 58
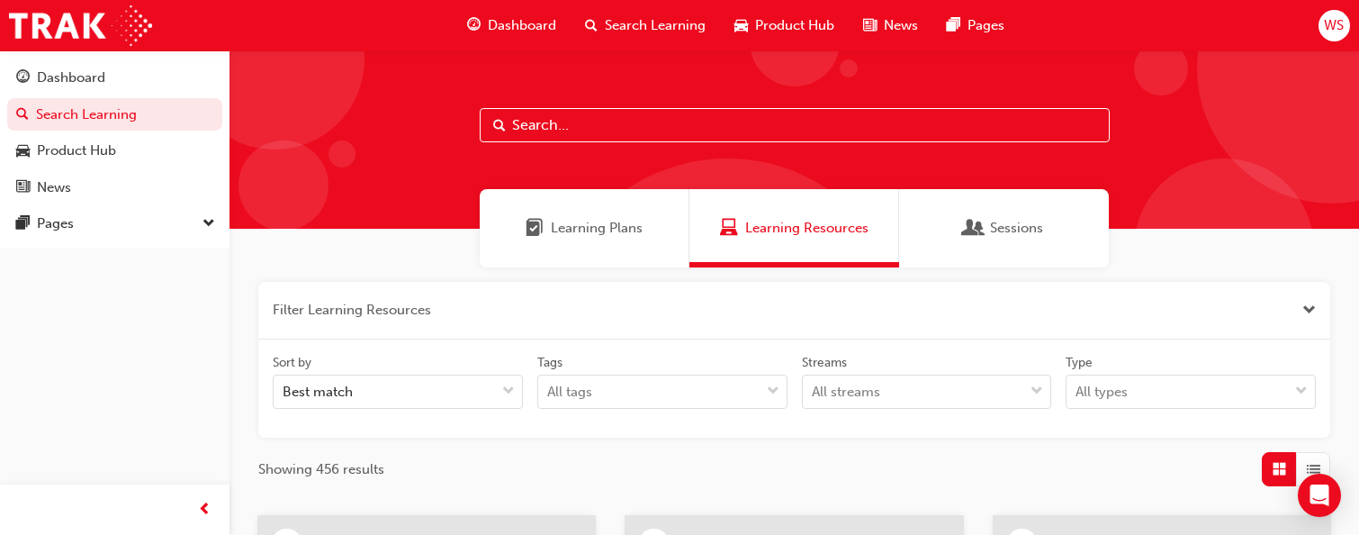
click at [432, 233] on div "Learning Plans Learning Resources Sessions" at bounding box center [795, 228] width 1130 height 78
click at [335, 247] on div "Learning Plans Learning Resources Sessions" at bounding box center [795, 228] width 1130 height 78
click at [374, 256] on div "Learning Plans Learning Resources Sessions" at bounding box center [795, 228] width 1130 height 78
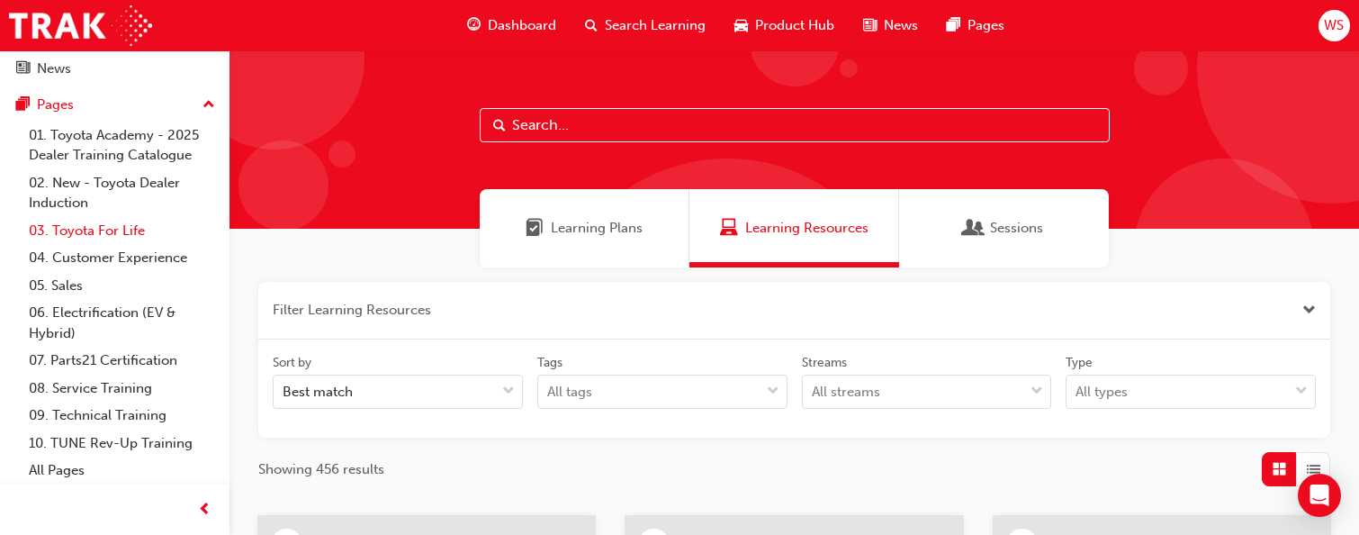
scroll to position [121, 0]
click at [1148, 266] on div "Learning Plans Learning Resources Sessions" at bounding box center [795, 228] width 1130 height 78
